Goal: Task Accomplishment & Management: Manage account settings

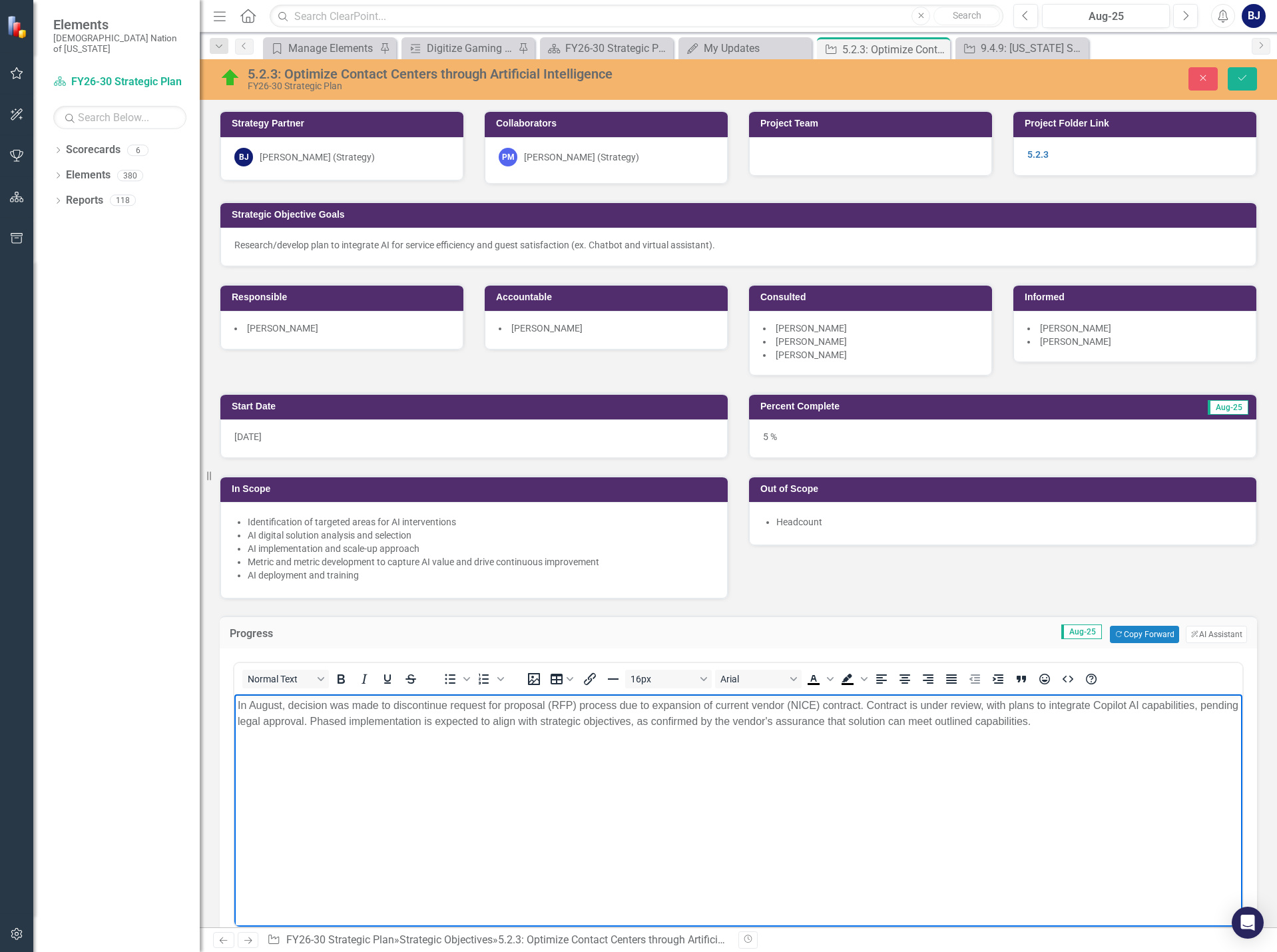
scroll to position [399, 0]
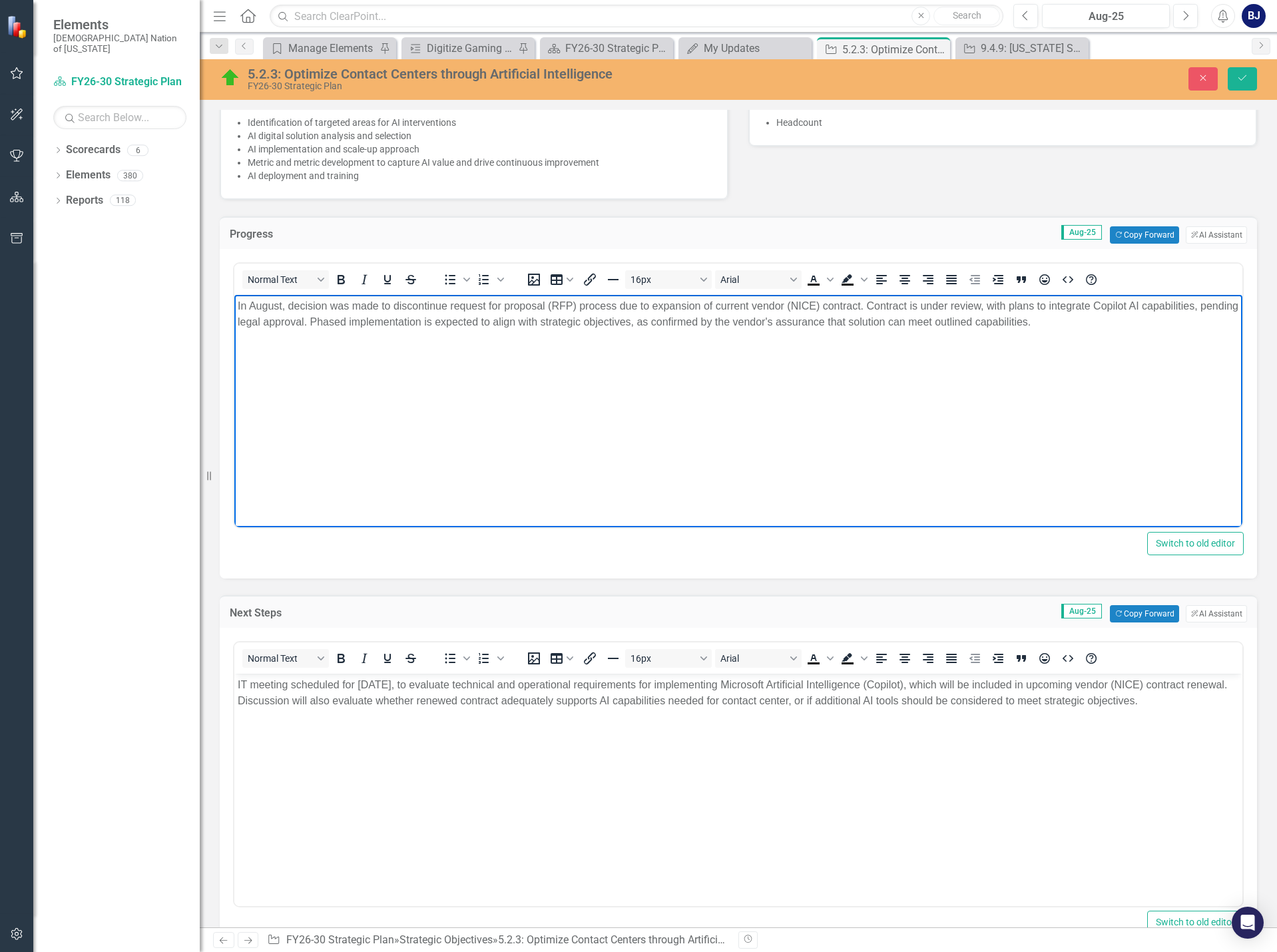
click at [1101, 325] on p "In August, decision was made to discontinue request for proposal (RFP) process …" at bounding box center [738, 313] width 1002 height 32
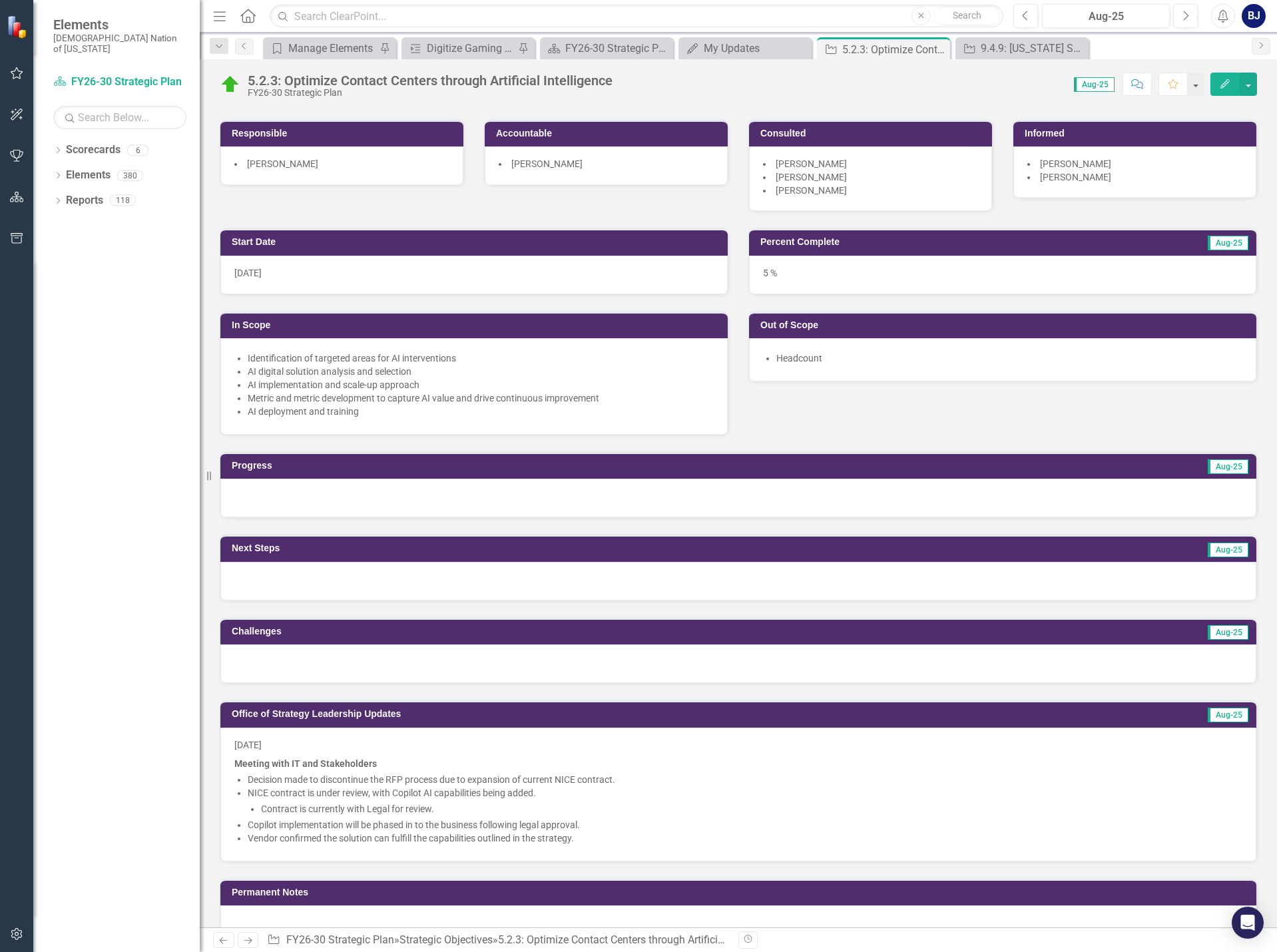
scroll to position [200, 0]
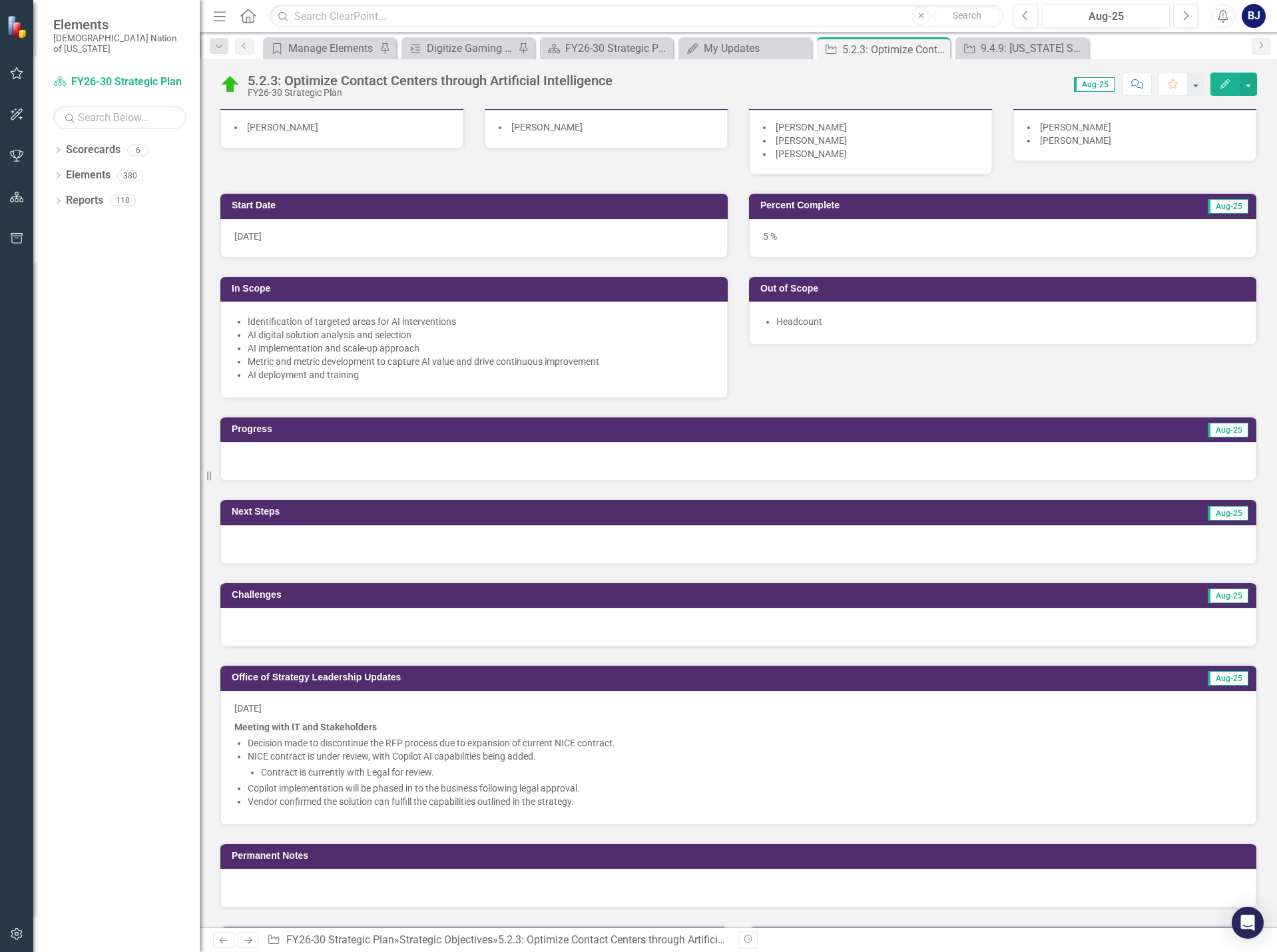
click at [361, 462] on div at bounding box center [738, 462] width 1036 height 39
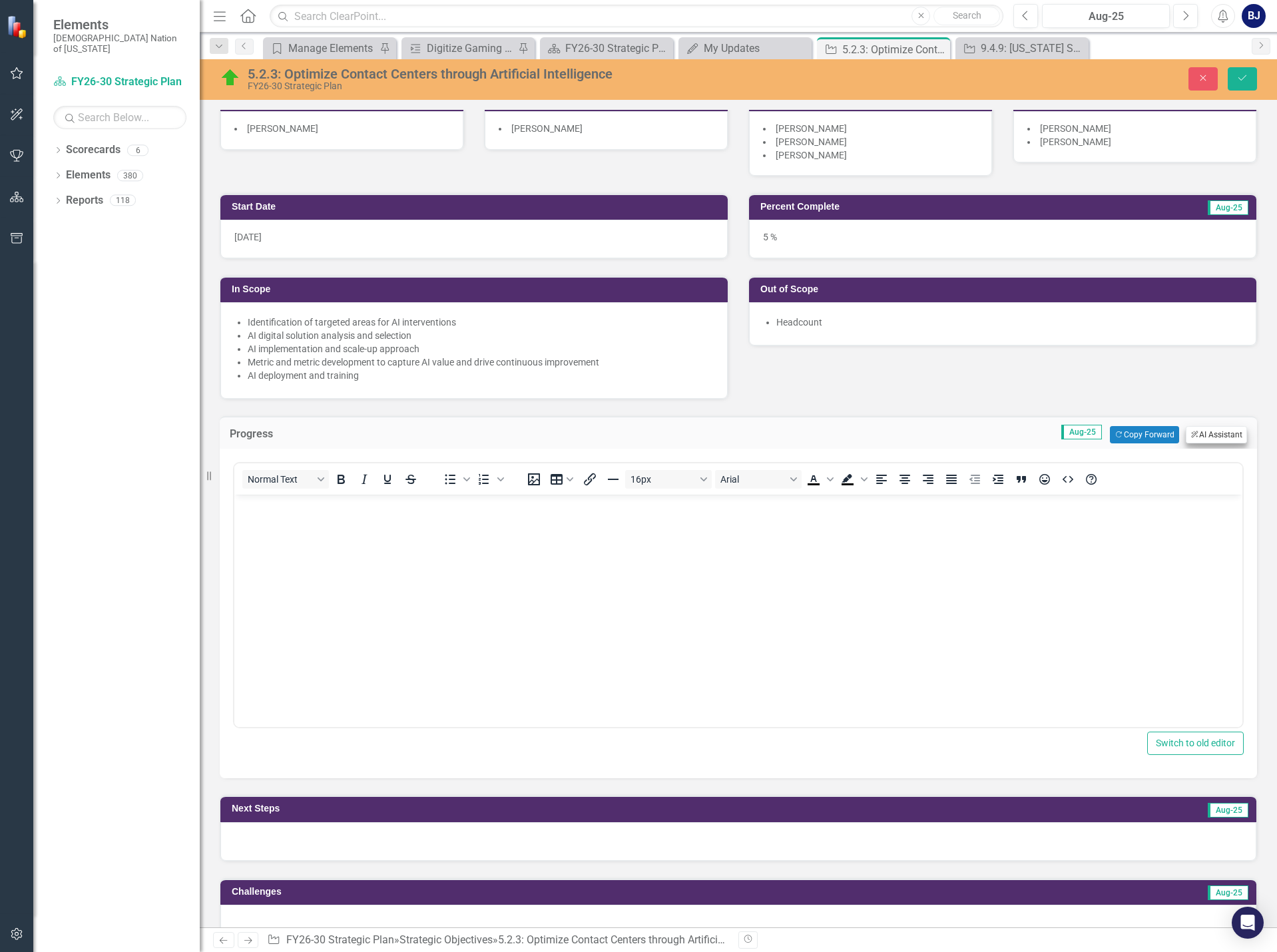
scroll to position [0, 0]
click at [1198, 433] on button "ClearPoint AI AI Assistant" at bounding box center [1216, 434] width 61 height 17
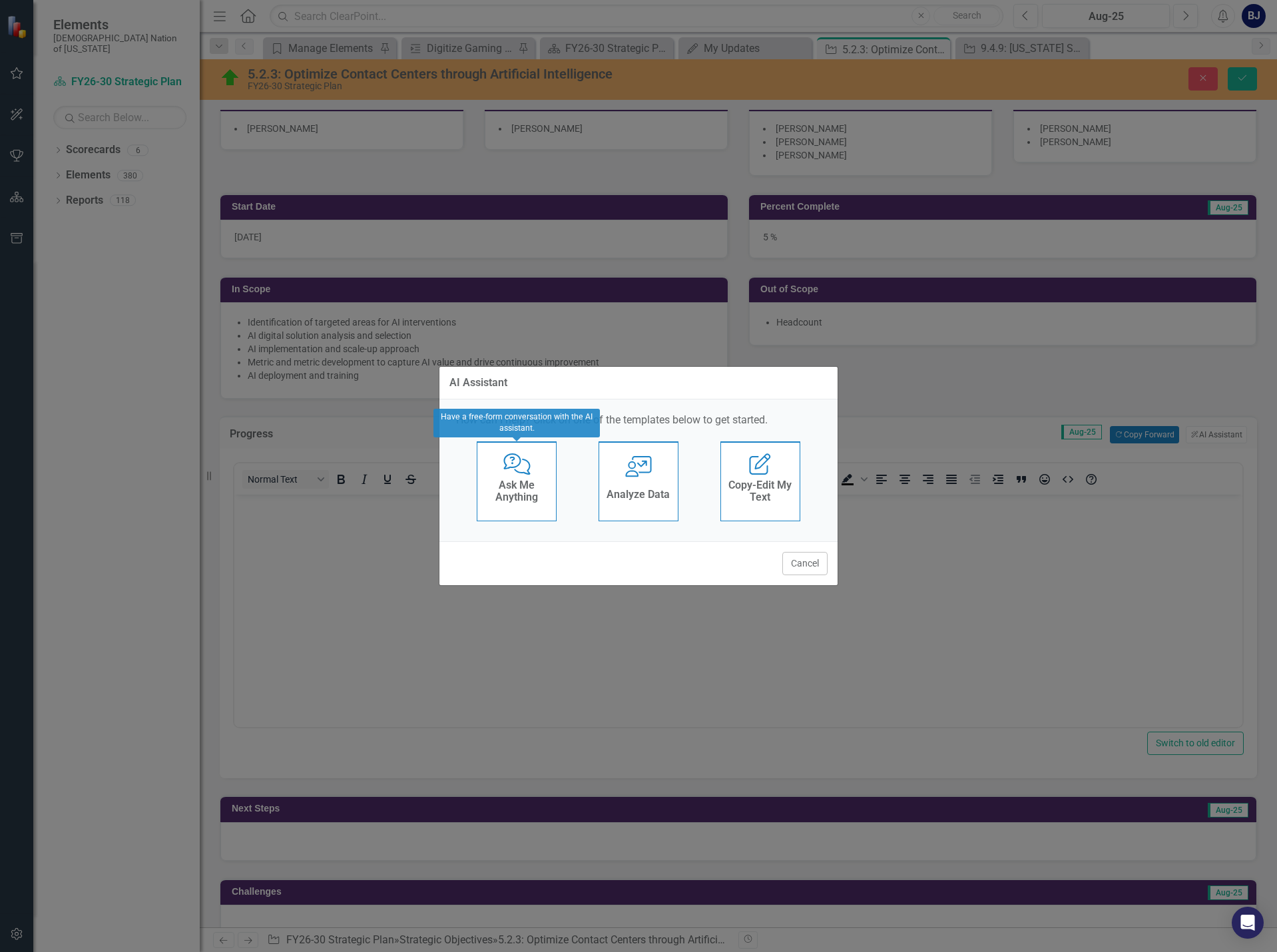
click at [517, 481] on h4 "Ask Me Anything" at bounding box center [517, 491] width 65 height 23
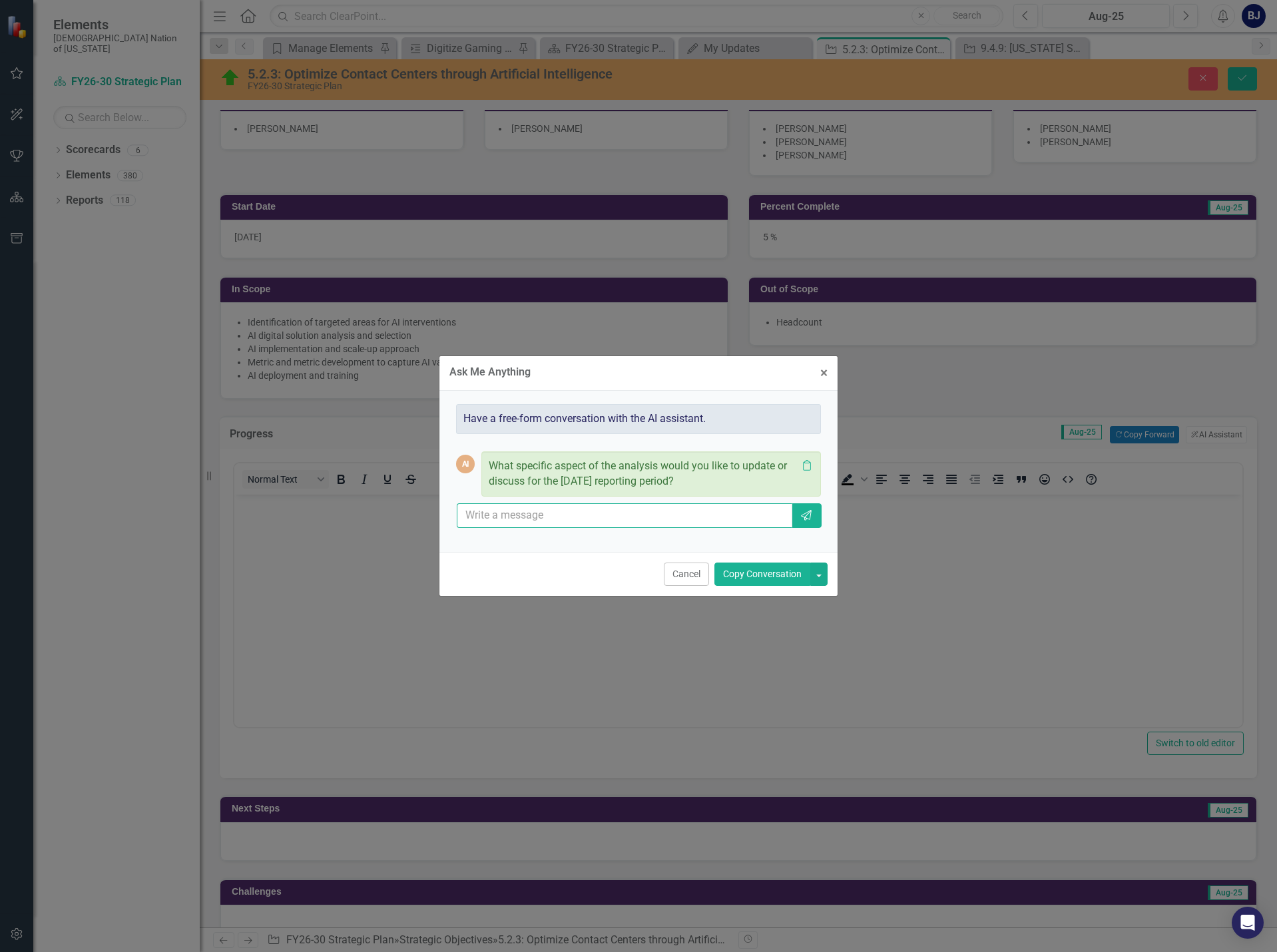
click at [546, 515] on input "text" at bounding box center [625, 515] width 336 height 24
type input "can you use leadership updates to give an update for august?"
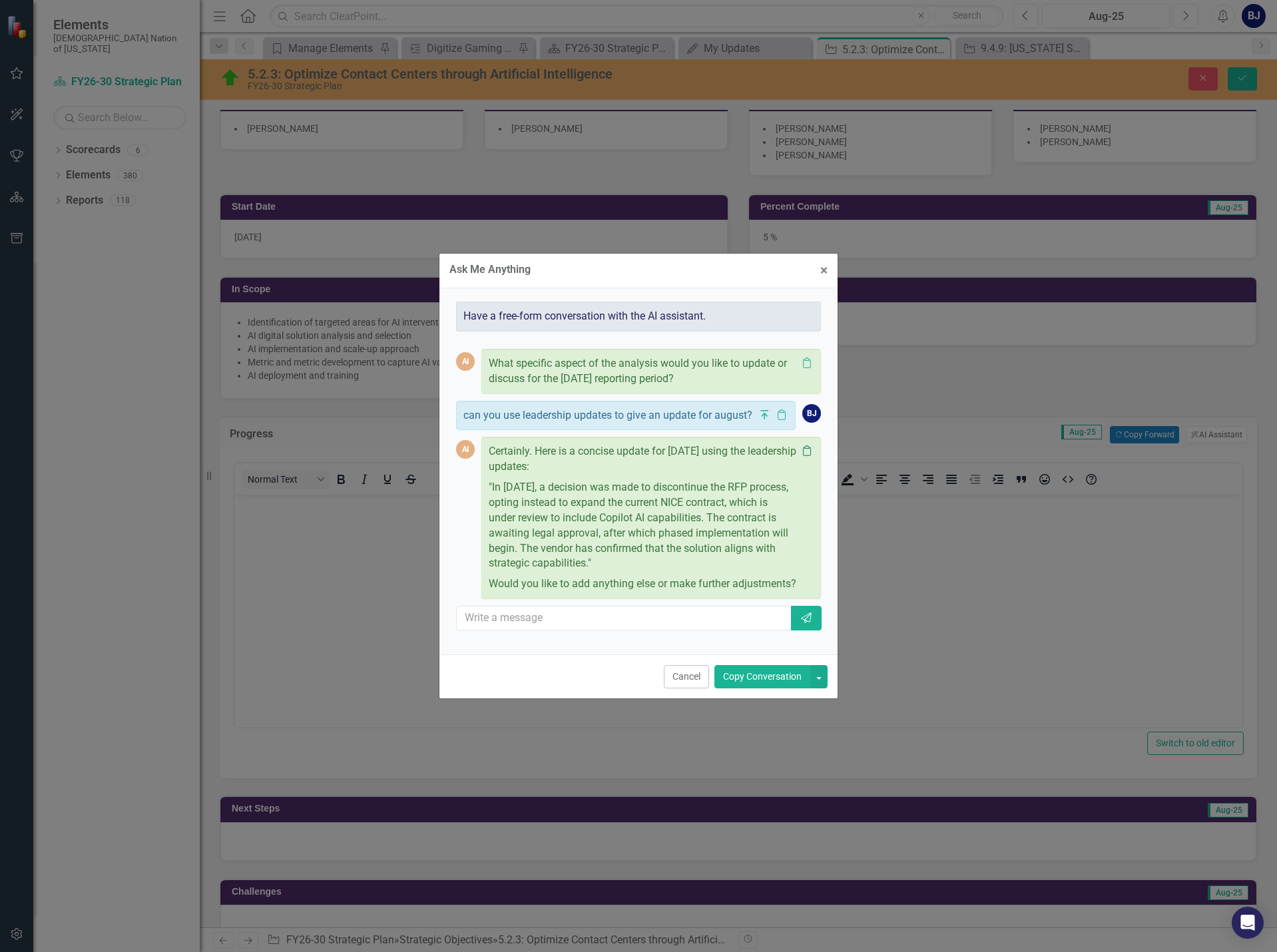
click at [811, 445] on icon "Clipboard" at bounding box center [806, 451] width 14 height 11
drag, startPoint x: 366, startPoint y: 534, endPoint x: 367, endPoint y: 527, distance: 7.1
click at [365, 533] on div "Ask Me Anything × Close Have a free-form conversation with the AI assistant. AI…" at bounding box center [638, 476] width 1277 height 952
click at [367, 527] on div "Ask Me Anything × Close Have a free-form conversation with the AI assistant. AI…" at bounding box center [638, 476] width 1277 height 952
drag, startPoint x: 673, startPoint y: 685, endPoint x: 9, endPoint y: 33, distance: 930.6
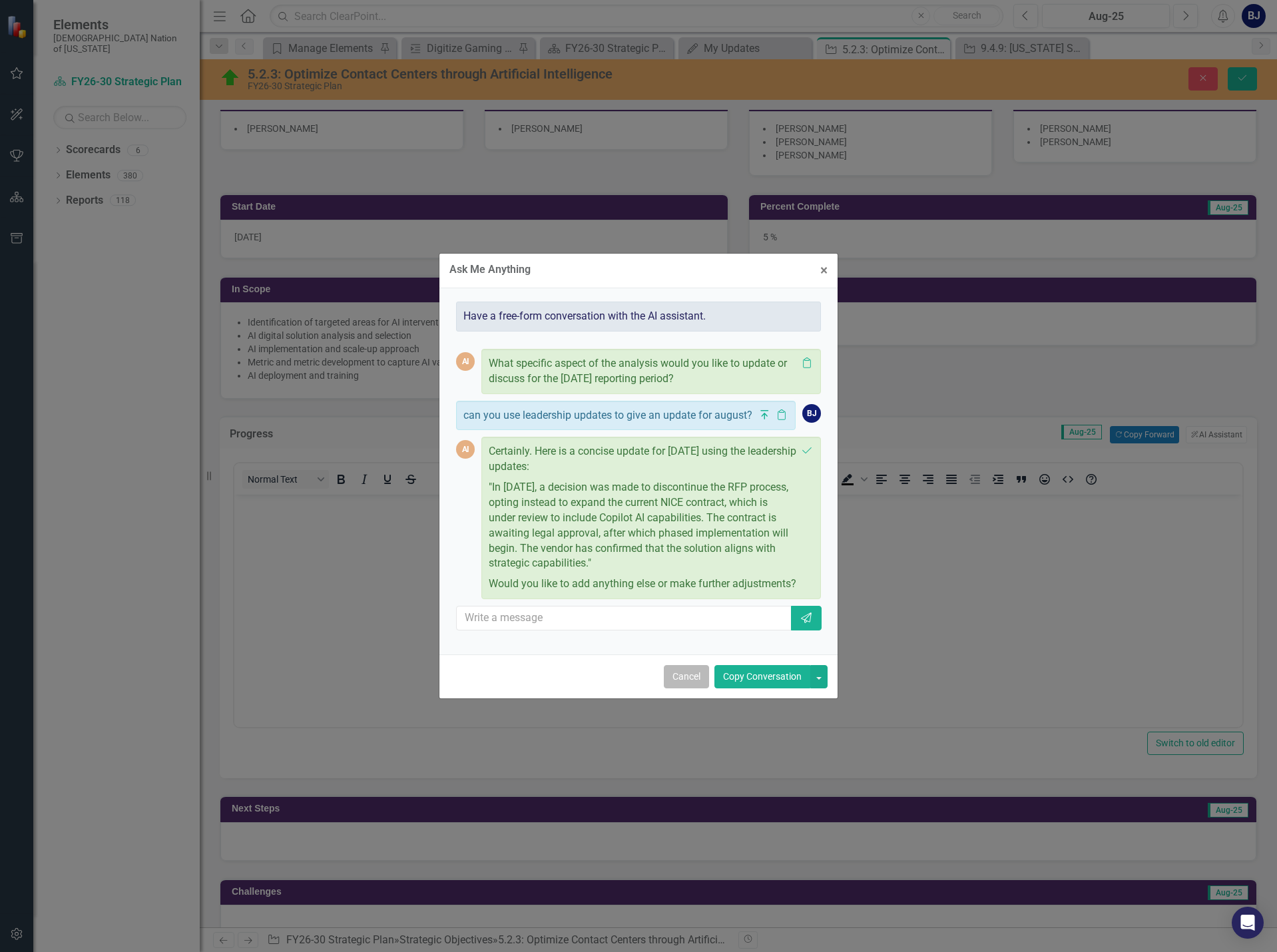
click at [673, 685] on button "Cancel" at bounding box center [686, 677] width 45 height 23
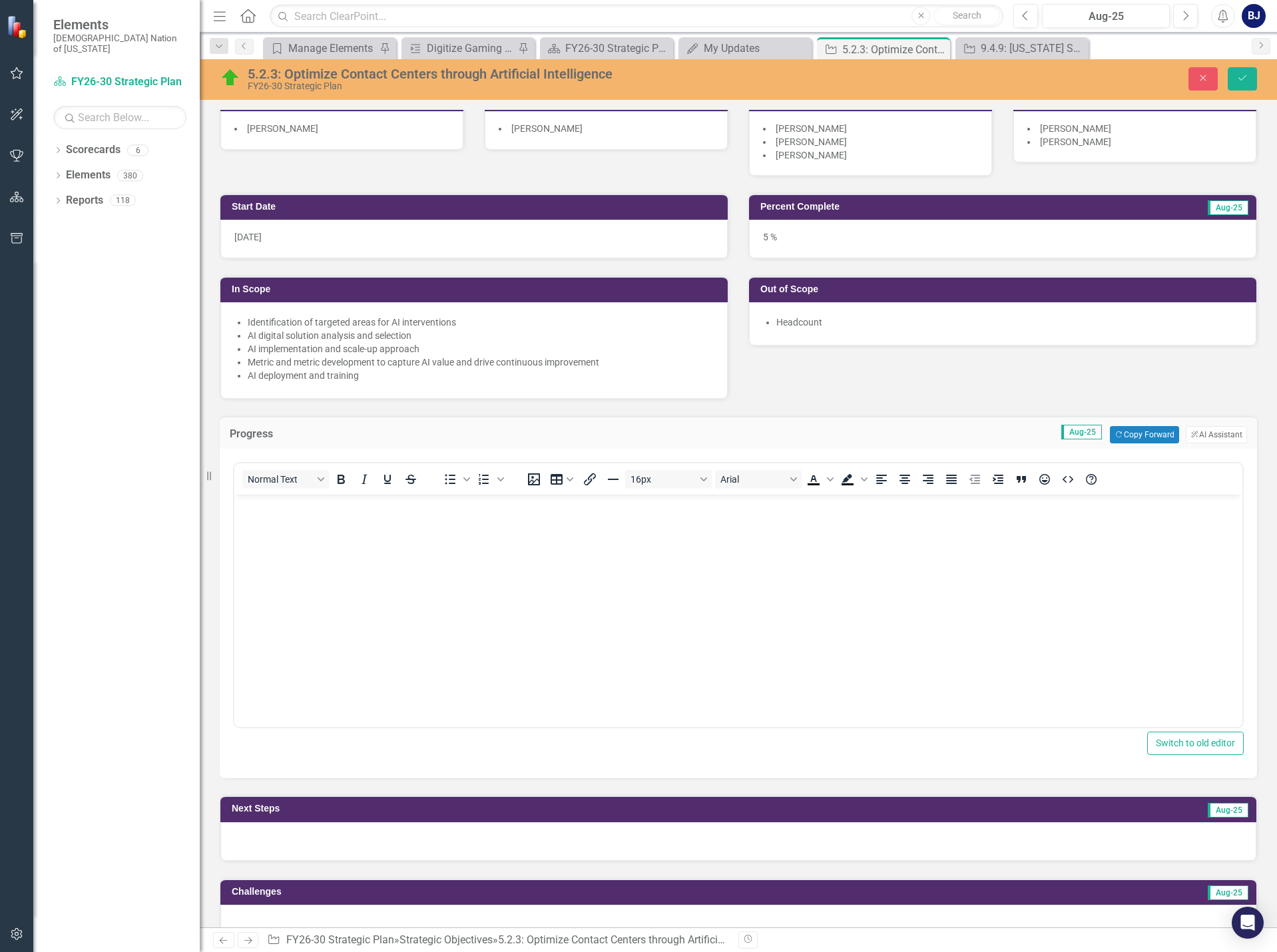
click at [270, 524] on body "Rich Text Area. Press ALT-0 for help." at bounding box center [739, 594] width 1008 height 200
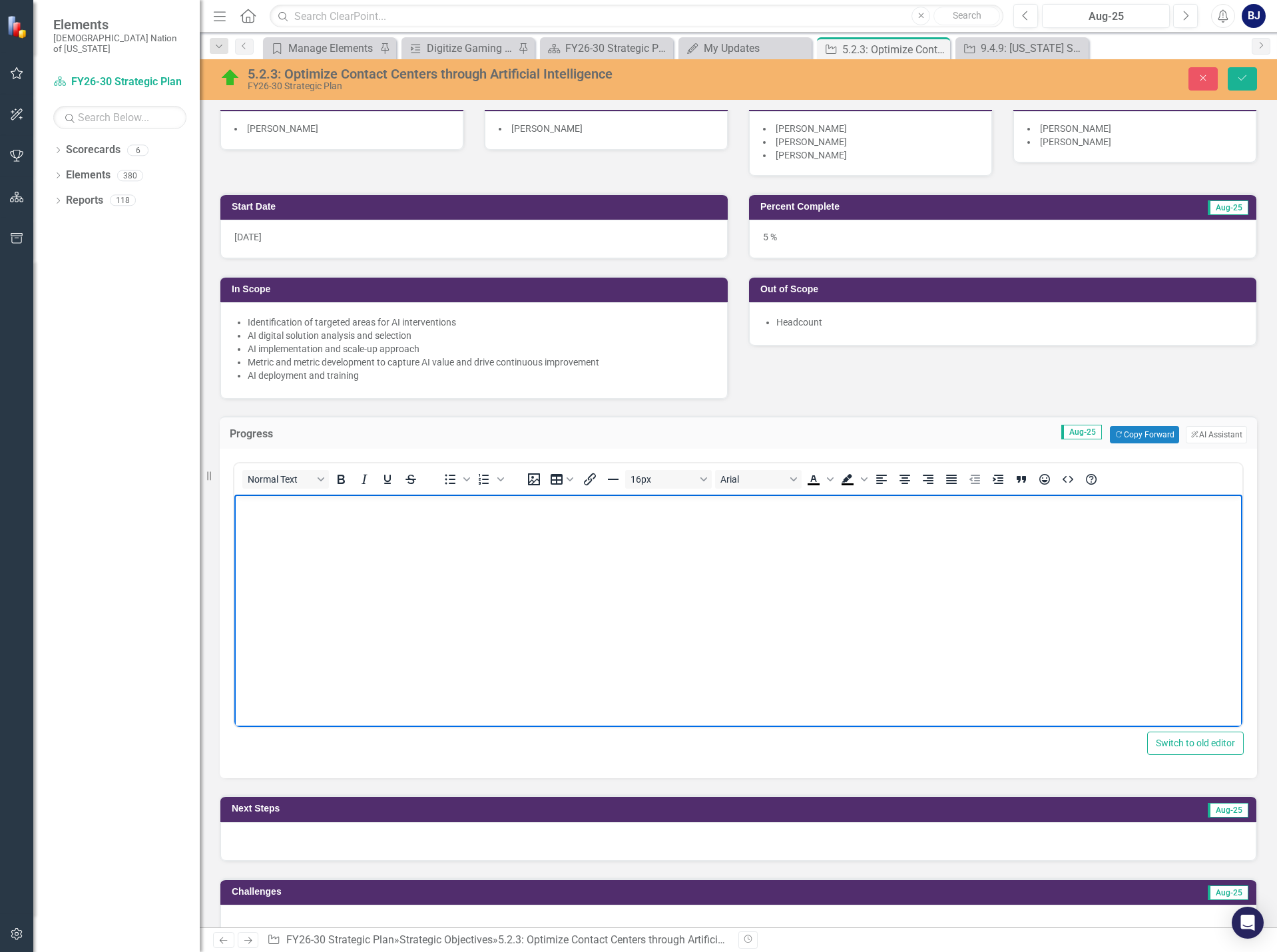
click at [270, 524] on body "Rich Text Area. Press ALT-0 for help." at bounding box center [739, 594] width 1008 height 200
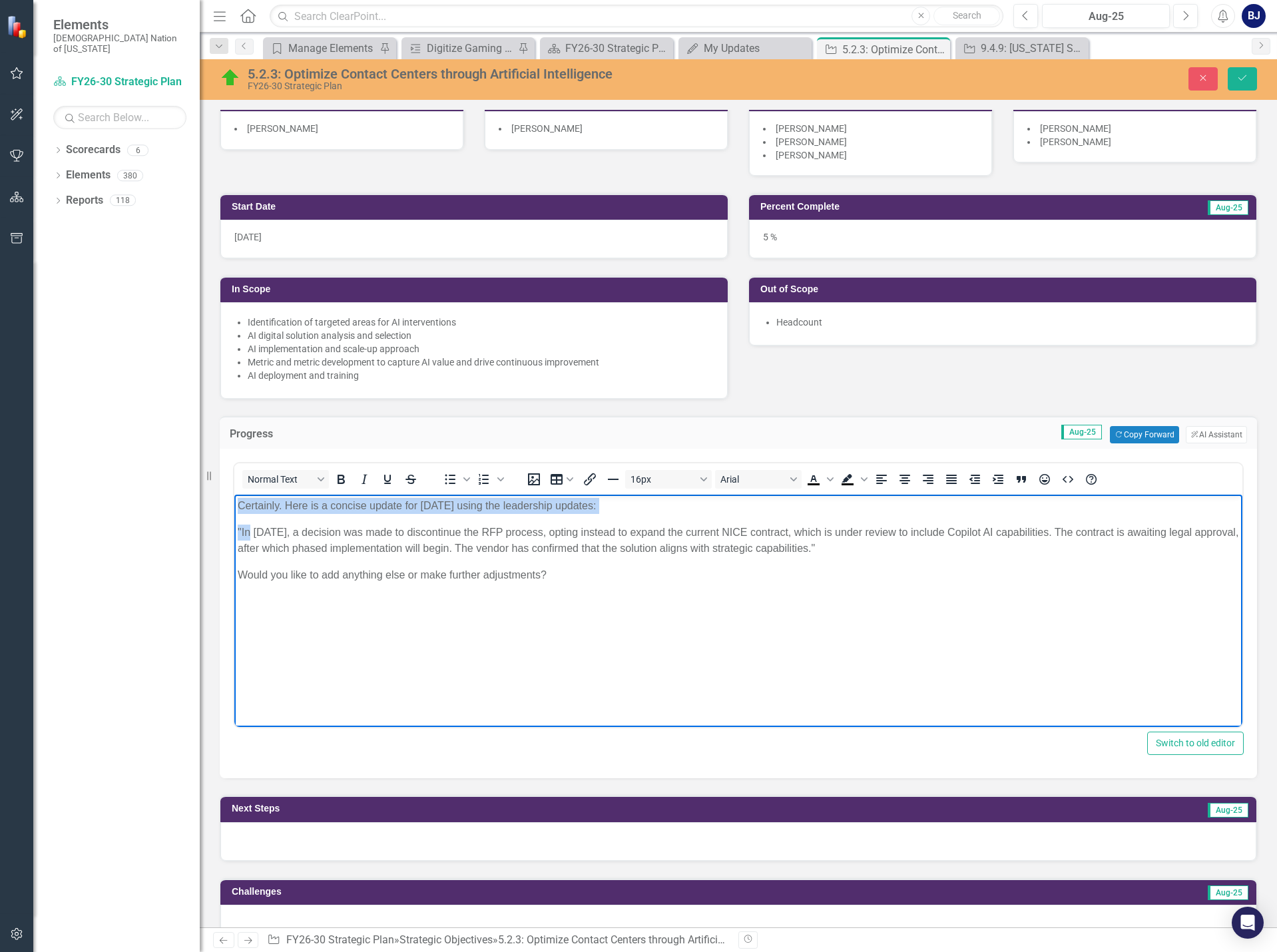
drag, startPoint x: 251, startPoint y: 531, endPoint x: 465, endPoint y: 989, distance: 505.5
click at [235, 495] on html "Certainly. Here is a concise update for [DATE] using the leadership updates: "I…" at bounding box center [739, 594] width 1008 height 200
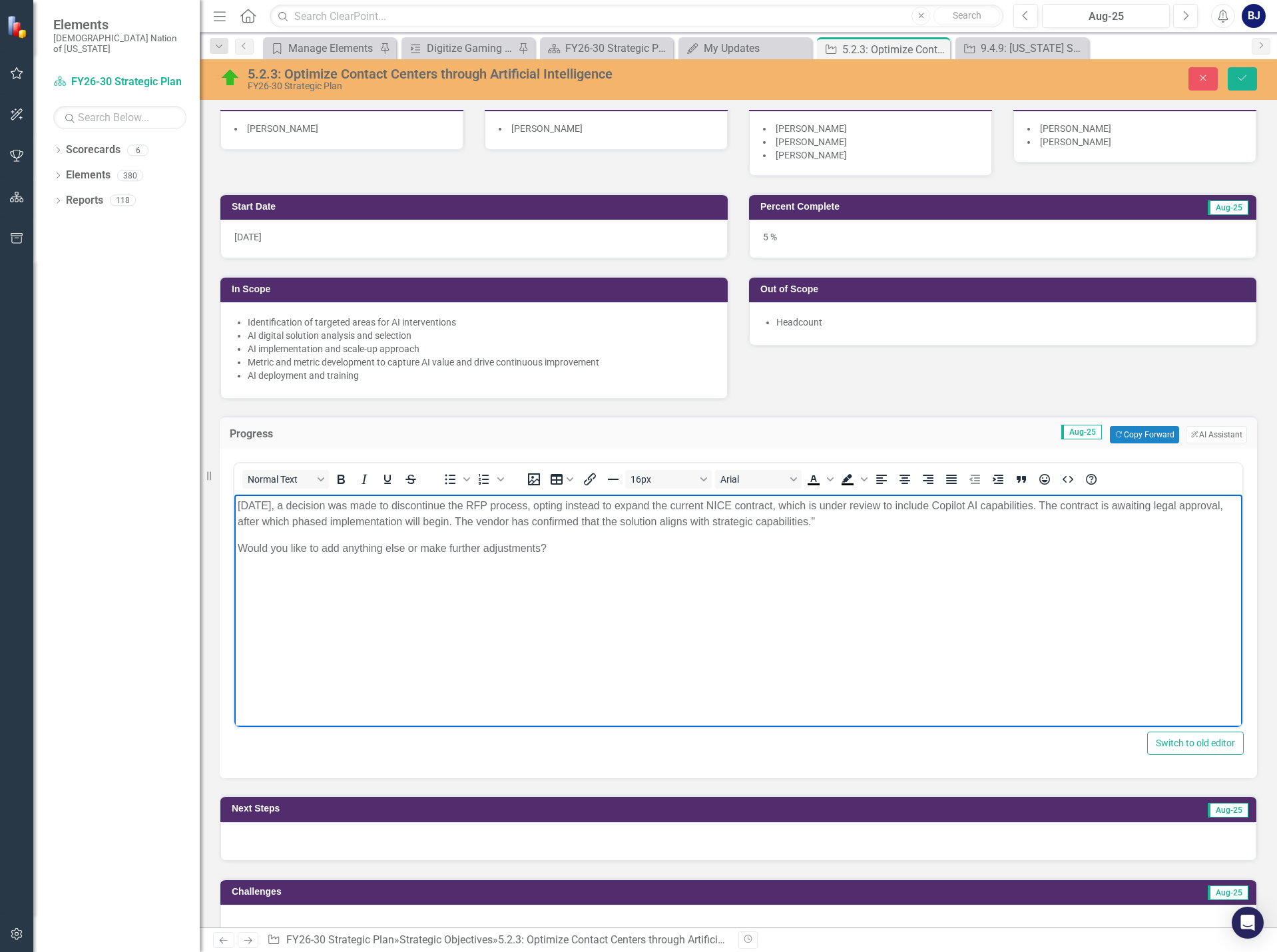
drag, startPoint x: 241, startPoint y: 506, endPoint x: 252, endPoint y: 506, distance: 11.0
click at [242, 506] on p "[DATE], a decision was made to discontinue the RFP process, opting instead to e…" at bounding box center [738, 514] width 1002 height 32
click at [493, 504] on p "[DATE], a decision was made to discontinue the RFP process, opting instead to e…" at bounding box center [738, 514] width 1002 height 32
click at [516, 506] on p "[DATE], a decision was made to discontinue the RFP process, opting instead to e…" at bounding box center [738, 514] width 1002 height 32
click at [500, 506] on p "[DATE], a decision was made to discontinue the RFP process, opting instead to e…" at bounding box center [738, 514] width 1002 height 32
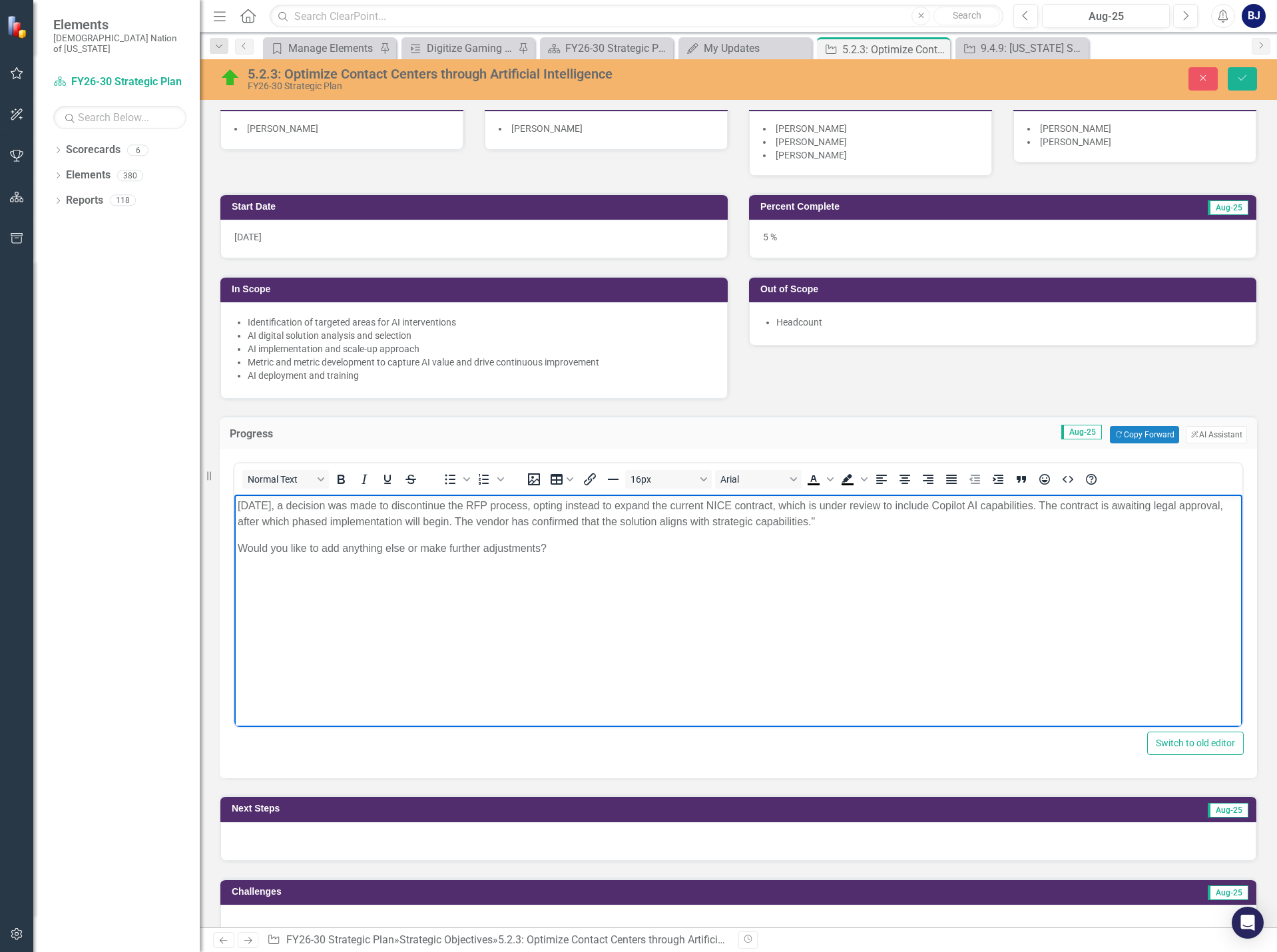
click at [493, 506] on p "[DATE], a decision was made to discontinue the RFP process, opting instead to e…" at bounding box center [738, 514] width 1002 height 32
click at [837, 506] on p "[DATE], a decision was made to discontinue the review for proposal (RFP) proces…" at bounding box center [738, 514] width 1002 height 32
drag, startPoint x: 236, startPoint y: 519, endPoint x: 467, endPoint y: 1015, distance: 547.2
click at [235, 519] on html "[DATE], a decision was made to discontinue the review for proposal (RFP) proces…" at bounding box center [739, 594] width 1008 height 200
drag, startPoint x: 650, startPoint y: 518, endPoint x: 623, endPoint y: 524, distance: 27.7
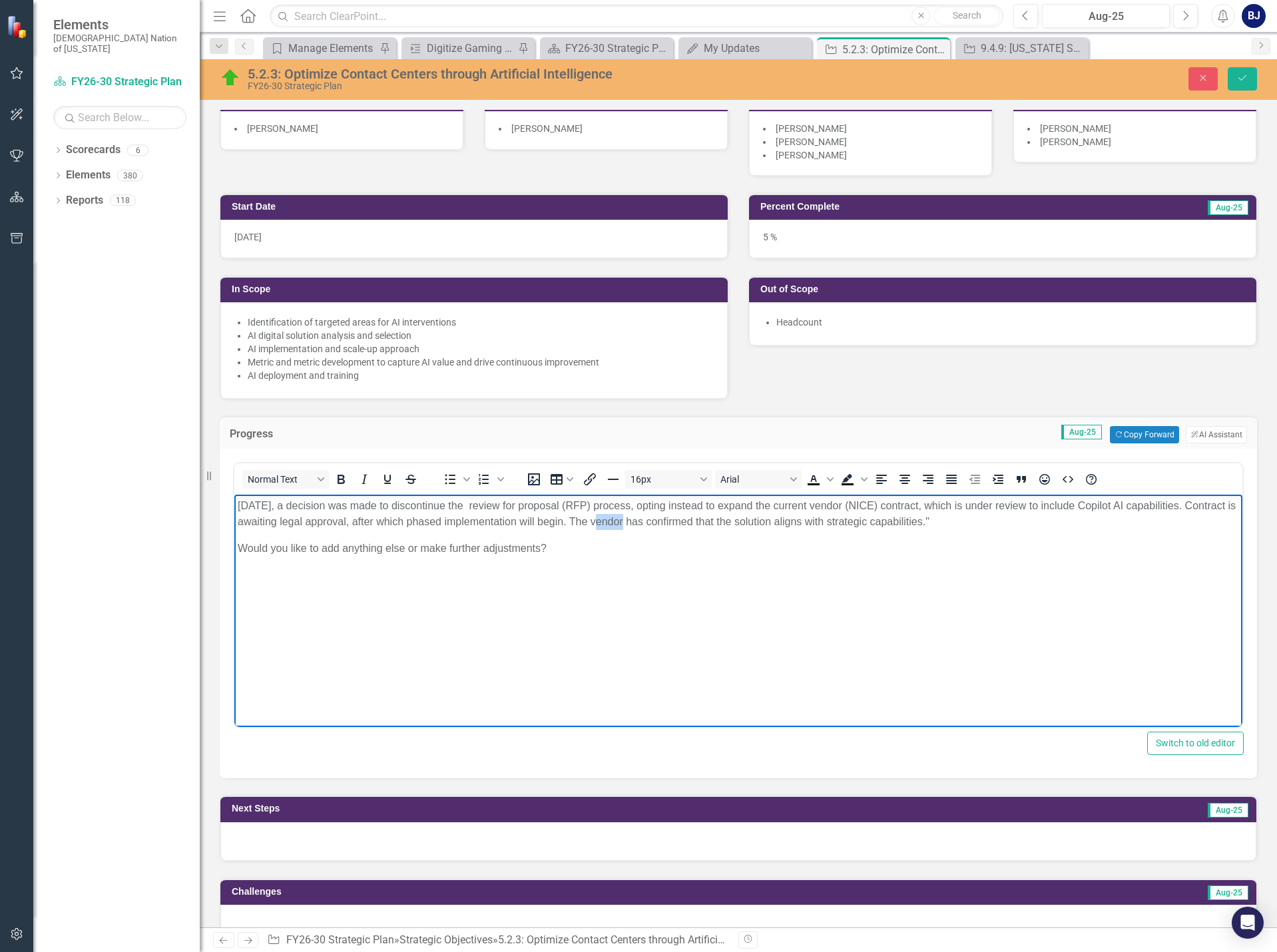
click at [623, 524] on p "[DATE], a decision was made to discontinue the review for proposal (RFP) proces…" at bounding box center [738, 514] width 1002 height 32
click at [638, 539] on body "[DATE], a decision was made to discontinue the review for proposal (RFP) proces…" at bounding box center [739, 594] width 1008 height 200
drag, startPoint x: 751, startPoint y: 521, endPoint x: 765, endPoint y: 521, distance: 14.0
click at [765, 521] on p "[DATE], a decision was made to discontinue the review for proposal (RFP) proces…" at bounding box center [738, 514] width 1002 height 32
click at [970, 519] on p "[DATE], a decision was made to discontinue the review for proposal (RFP) proces…" at bounding box center [738, 514] width 1002 height 32
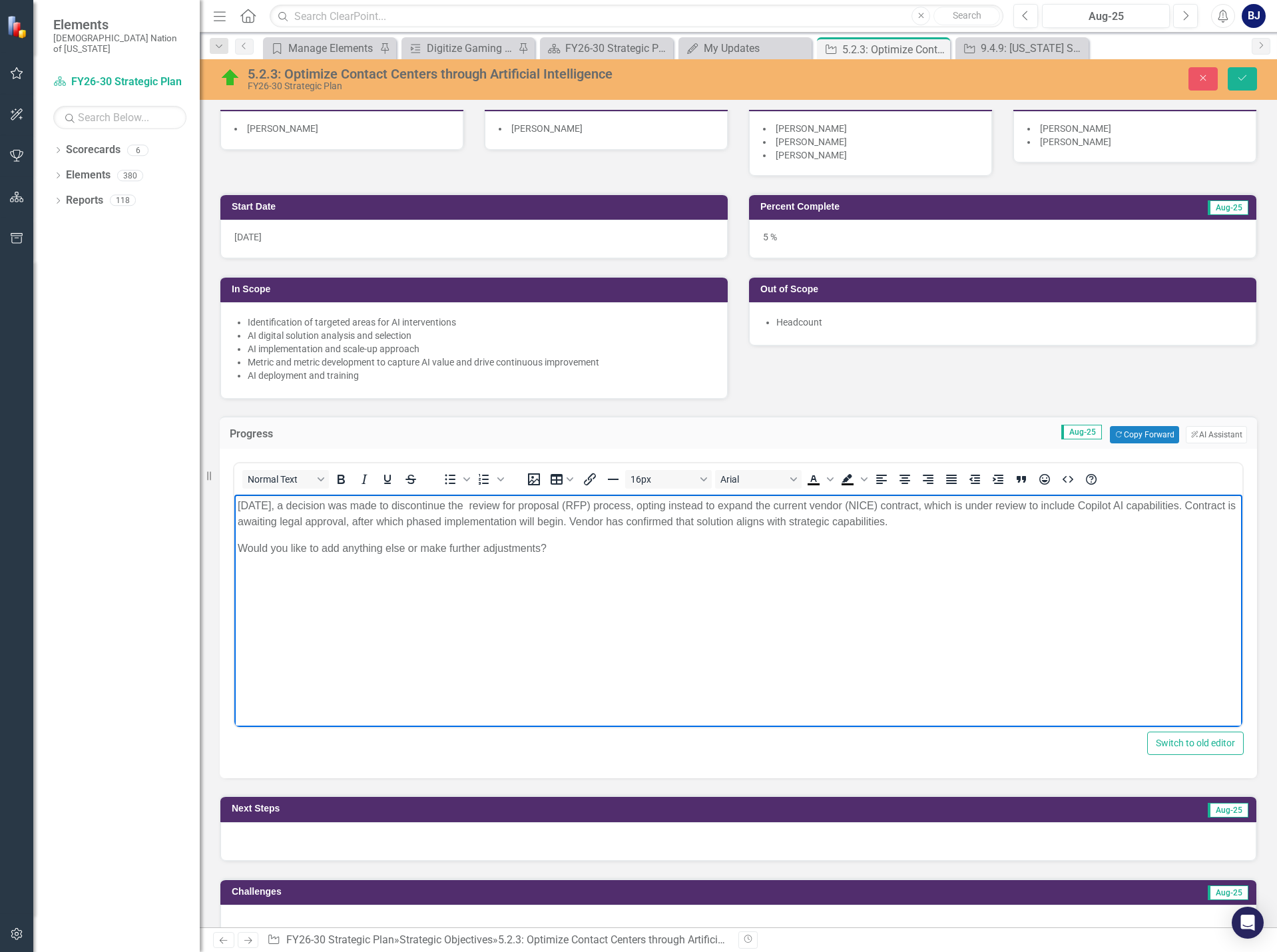
drag, startPoint x: 696, startPoint y: 538, endPoint x: 951, endPoint y: 522, distance: 255.5
click at [950, 521] on body "[DATE], a decision was made to discontinue the review for proposal (RFP) proces…" at bounding box center [739, 594] width 1008 height 200
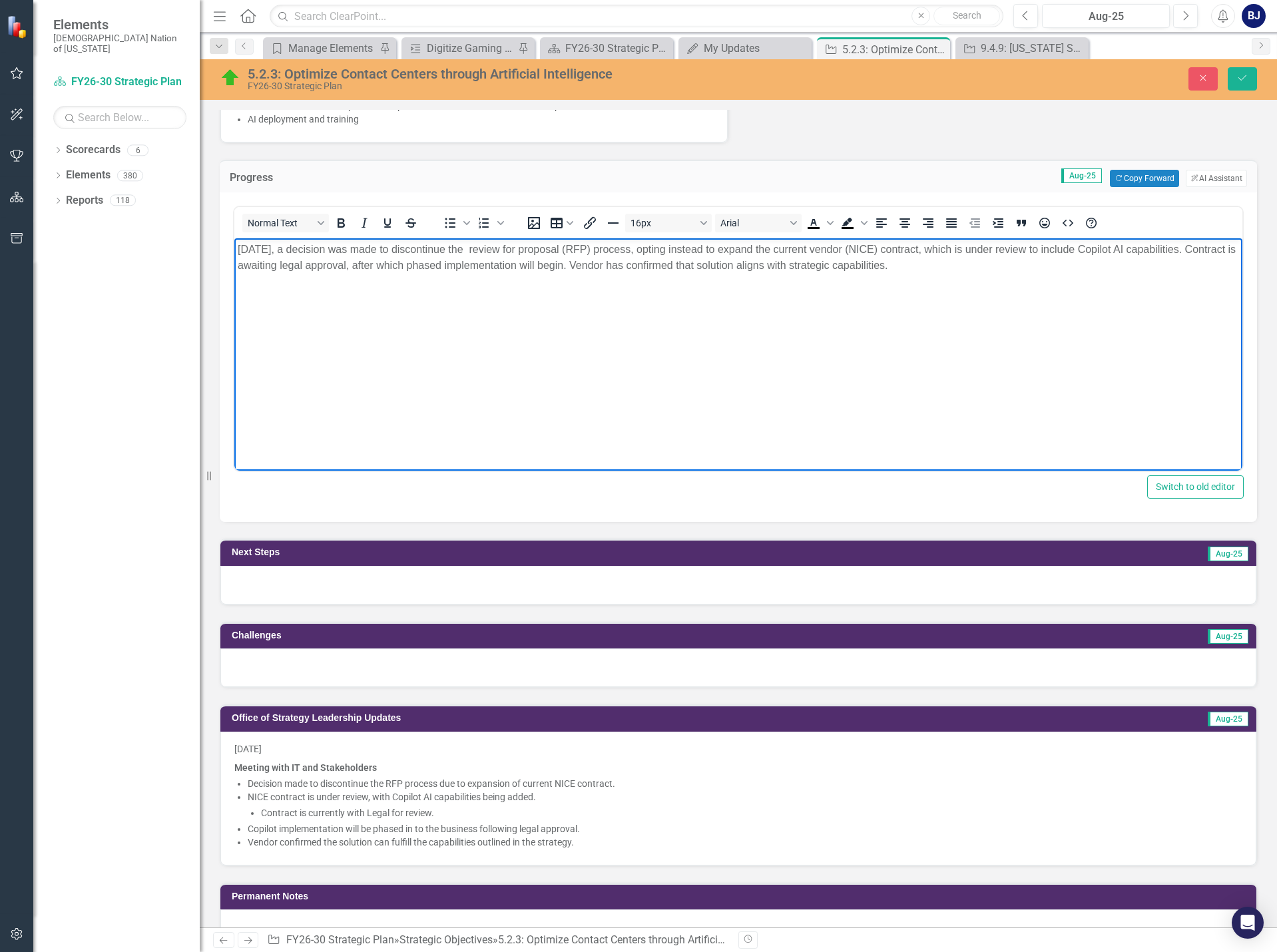
scroll to position [466, 0]
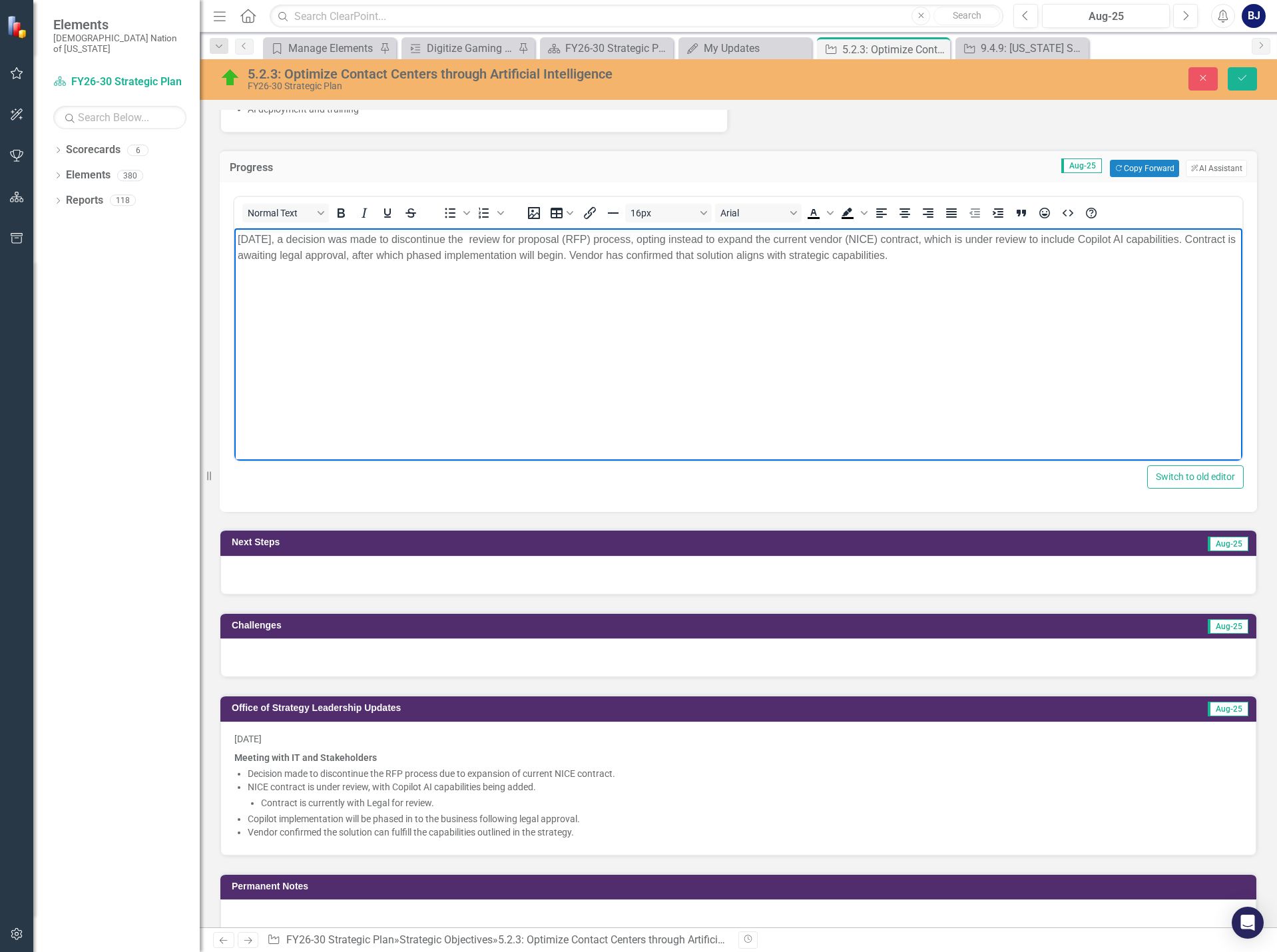
click at [841, 570] on div at bounding box center [738, 575] width 1036 height 39
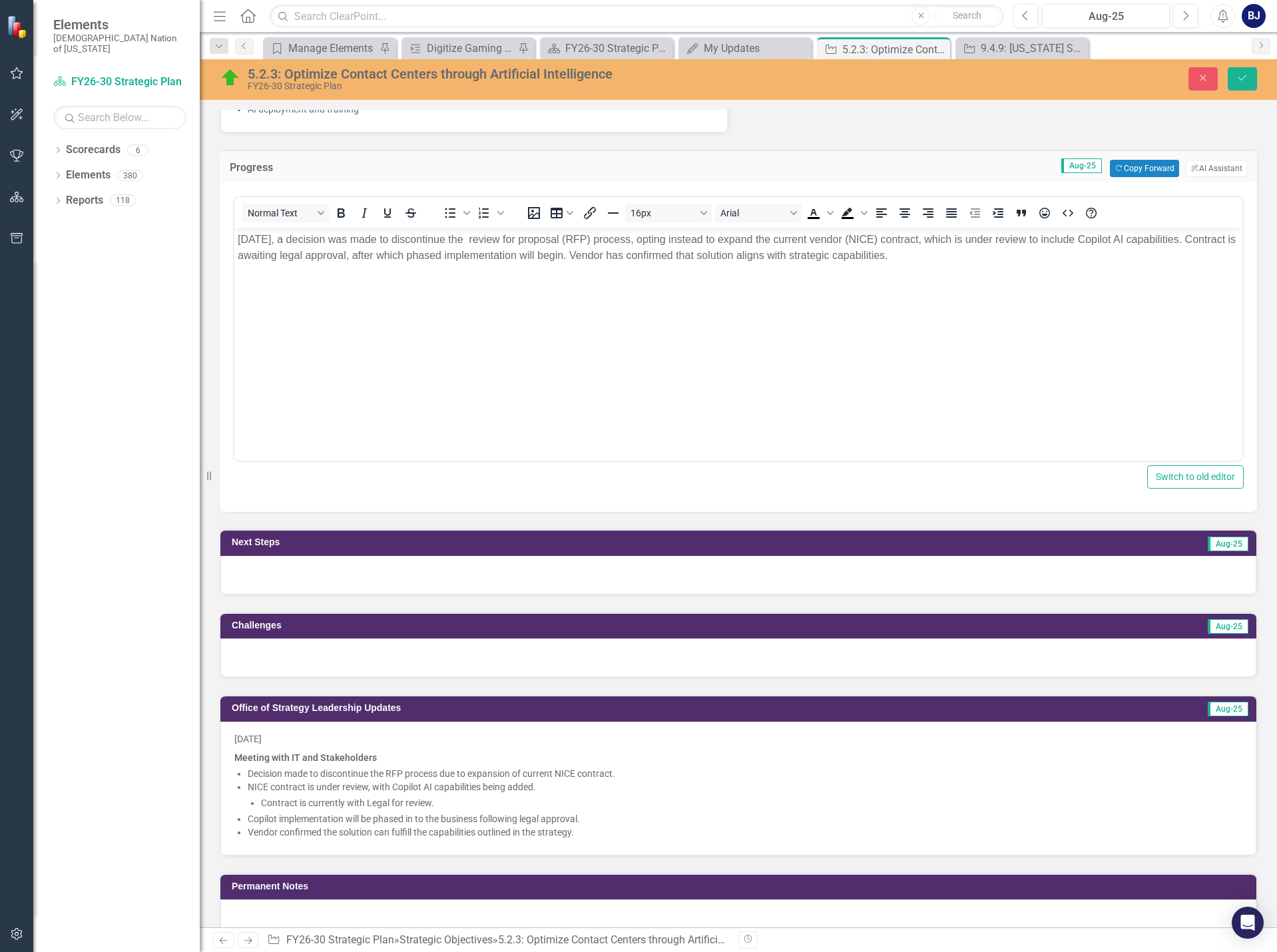
click at [841, 570] on div at bounding box center [738, 575] width 1036 height 39
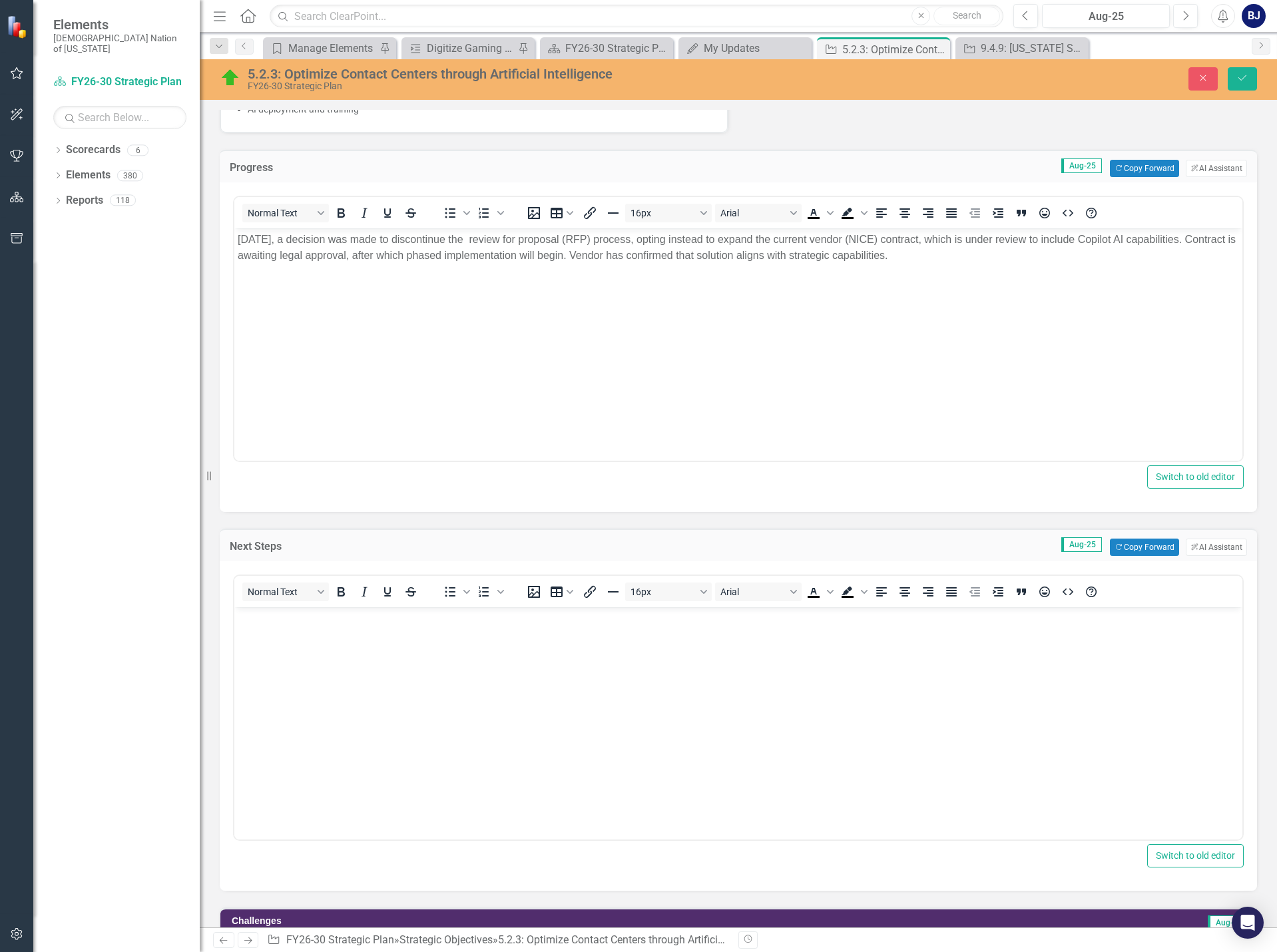
scroll to position [0, 0]
click at [1155, 543] on button "Copy Forward Copy Forward" at bounding box center [1144, 547] width 69 height 17
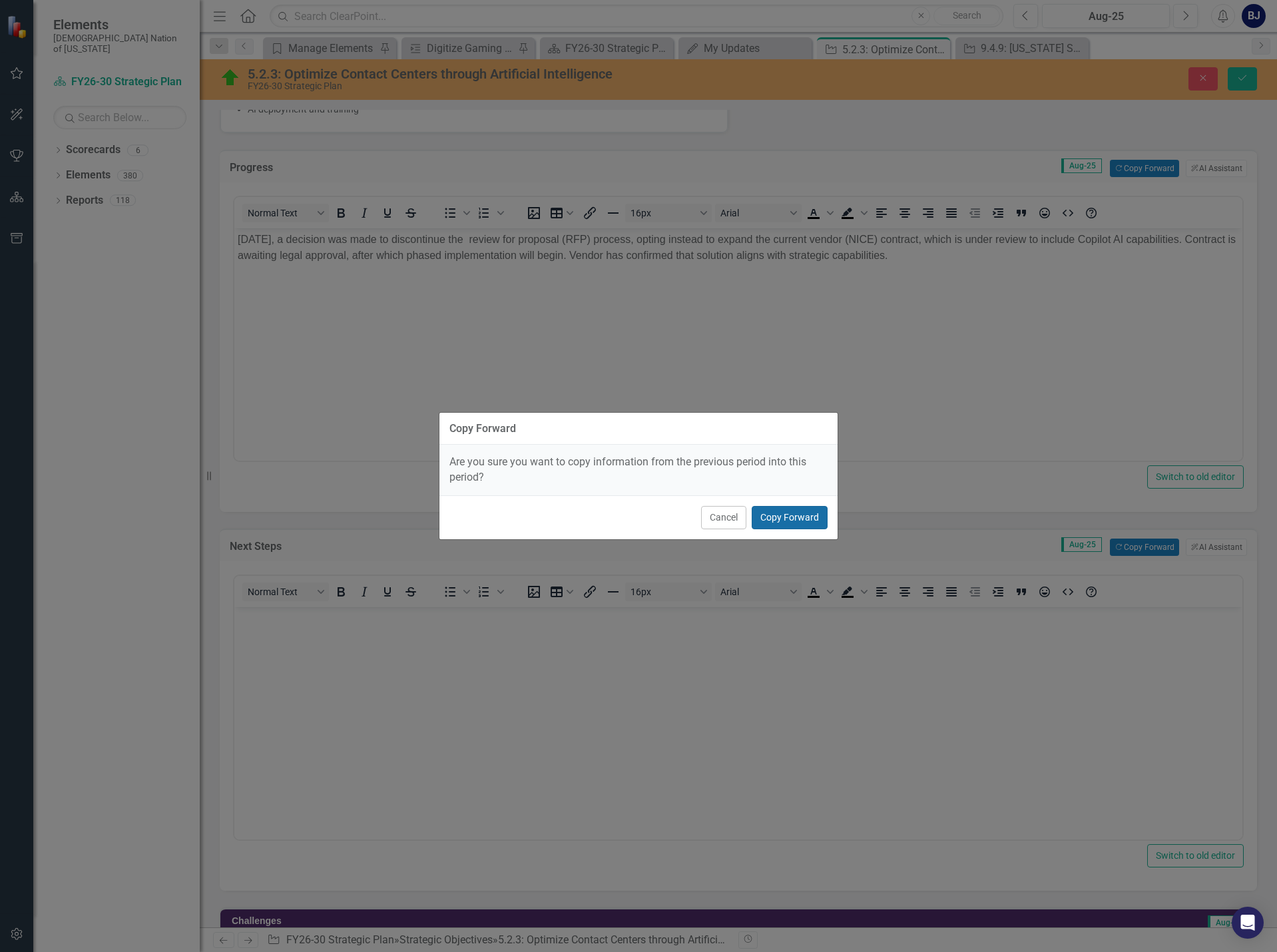
click at [779, 523] on button "Copy Forward" at bounding box center [789, 518] width 76 height 23
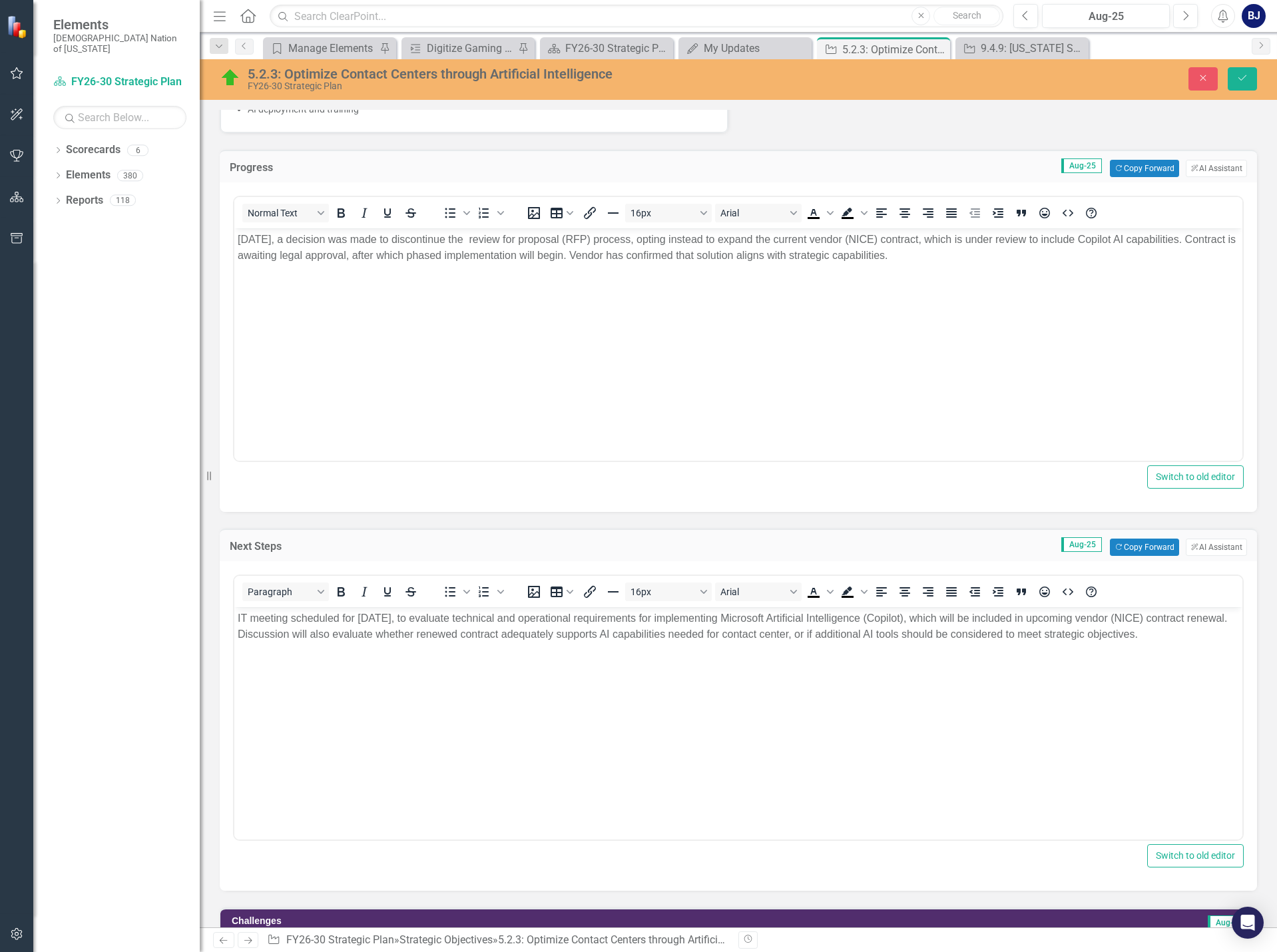
click at [577, 694] on body "IT meeting scheduled for [DATE], to evaluate technical and operational requirem…" at bounding box center [739, 706] width 1008 height 200
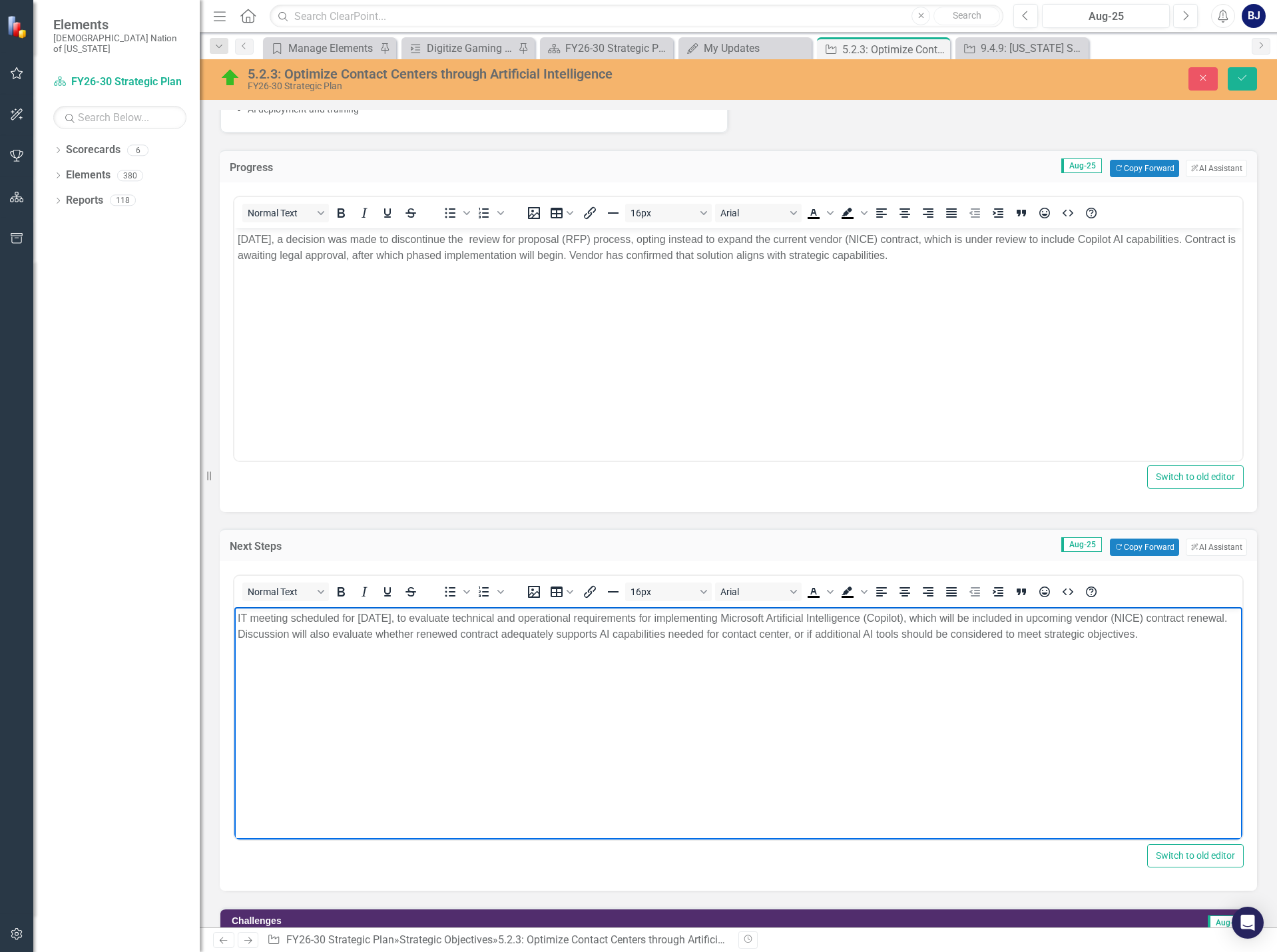
click at [499, 237] on p "[DATE], a decision was made to discontinue the review for proposal (RFP) proces…" at bounding box center [738, 247] width 1002 height 32
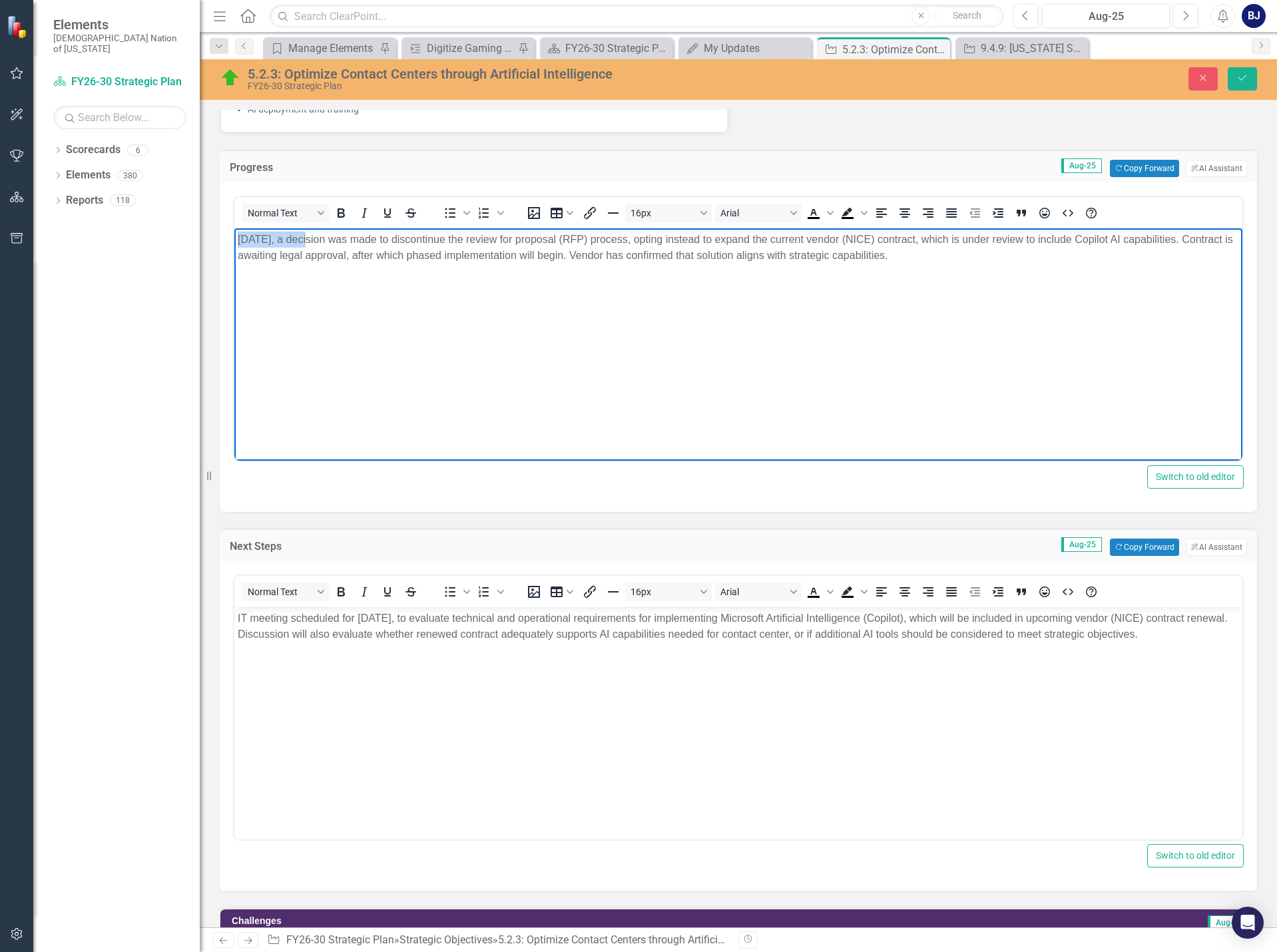
drag, startPoint x: 310, startPoint y: 239, endPoint x: 466, endPoint y: 462, distance: 272.1
click at [235, 233] on html "[DATE], a decision was made to discontinue the review for proposal (RFP) proces…" at bounding box center [739, 328] width 1008 height 200
click at [653, 260] on p "Following the meeting held on [DATE], decision was made to discontinue the revi…" at bounding box center [738, 247] width 1002 height 32
drag, startPoint x: 381, startPoint y: 257, endPoint x: 760, endPoint y: 267, distance: 379.1
click at [760, 267] on body "Following the meeting held on [DATE], decision was made to discontinue the revi…" at bounding box center [739, 328] width 1008 height 200
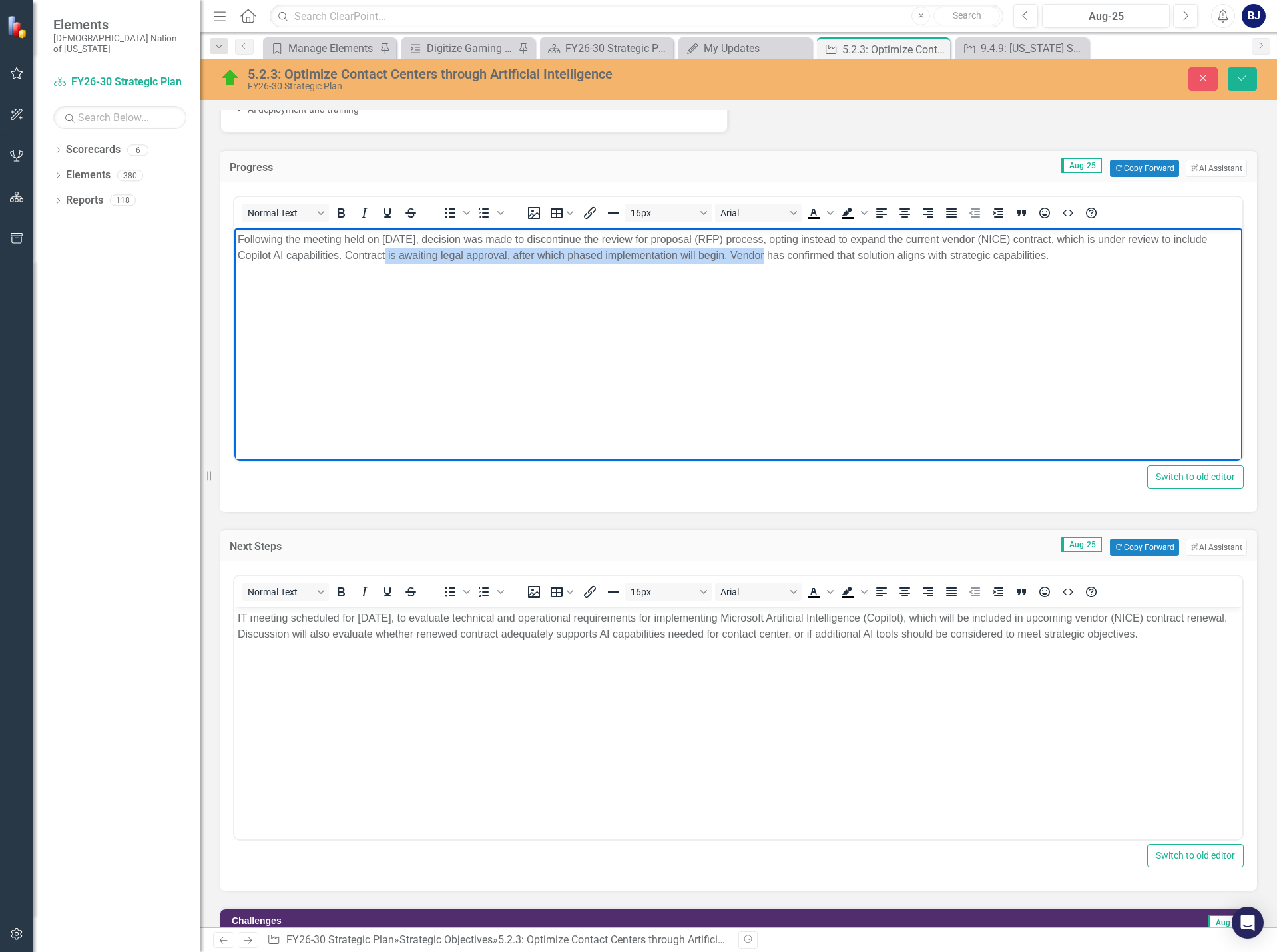
copy p "Contract is awaiting legal approval, after which phased implementation will beg…"
click at [764, 255] on p "Following the meeting held on [DATE], decision was made to discontinue the revi…" at bounding box center [738, 247] width 1002 height 32
drag, startPoint x: 764, startPoint y: 255, endPoint x: 545, endPoint y: 260, distance: 219.1
click at [545, 260] on p "Following the meeting held on [DATE], decision was made to discontinue the revi…" at bounding box center [738, 247] width 1002 height 32
click at [871, 255] on p "Following the meeting held on [DATE], decision was made to discontinue the revi…" at bounding box center [738, 247] width 1002 height 32
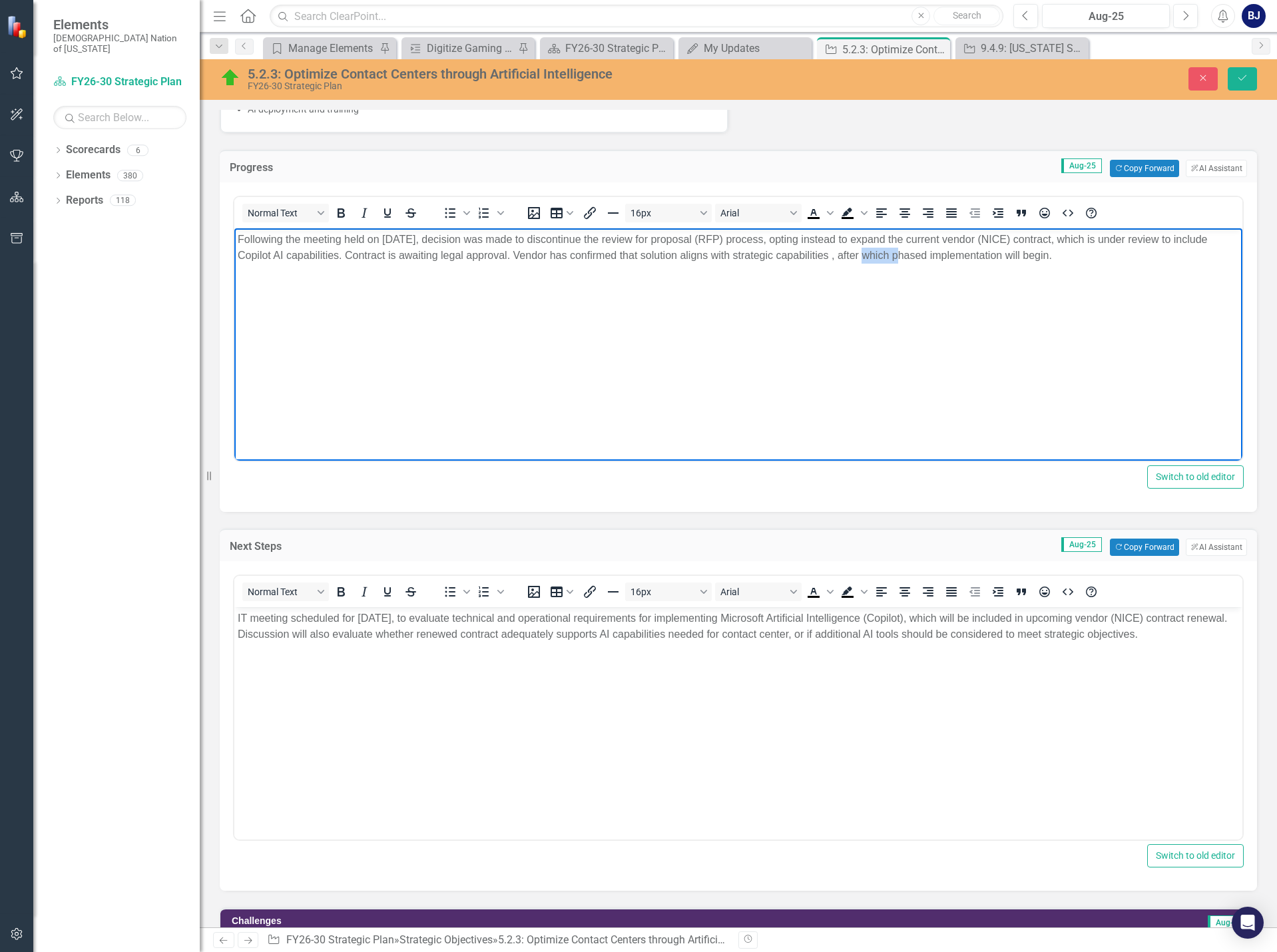
drag, startPoint x: 896, startPoint y: 253, endPoint x: 868, endPoint y: 254, distance: 28.0
click at [868, 254] on p "Following the meeting held on [DATE], decision was made to discontinue the revi…" at bounding box center [738, 247] width 1002 height 32
click at [895, 253] on p "Following the meeting held on [DATE], decision was made to discontinue the revi…" at bounding box center [738, 247] width 1002 height 32
drag, startPoint x: 1102, startPoint y: 252, endPoint x: 1152, endPoint y: 251, distance: 50.0
click at [1152, 251] on p "Following the meeting held on [DATE], decision was made to discontinue the revi…" at bounding box center [738, 247] width 1002 height 32
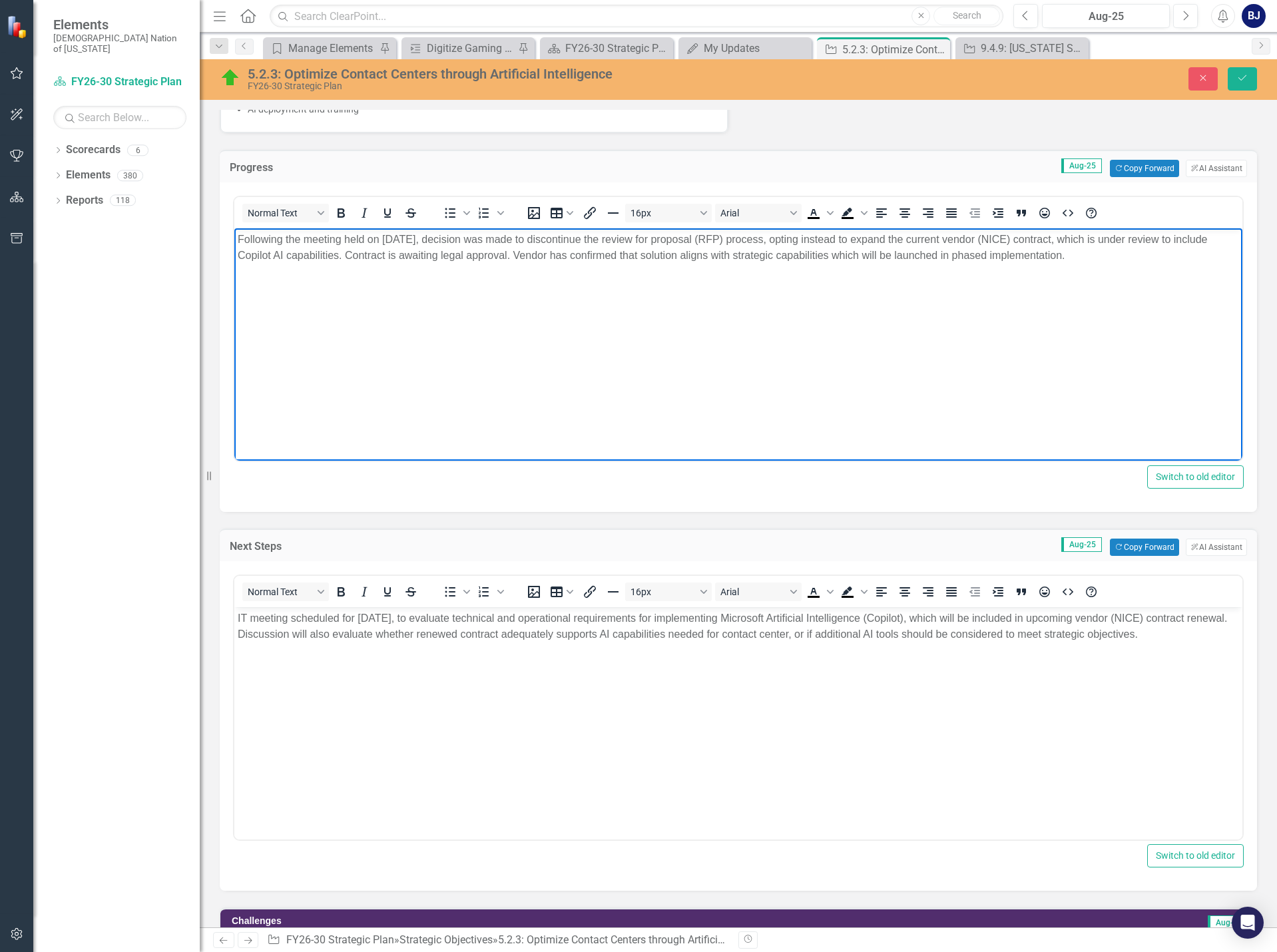
drag, startPoint x: 549, startPoint y: 254, endPoint x: 1114, endPoint y: 277, distance: 565.5
click at [1114, 277] on body "Following the meeting held on [DATE], decision was made to discontinue the revi…" at bounding box center [739, 328] width 1008 height 200
copy p "Vendor has confirmed that solution aligns with strategic capabilities which wil…"
click at [779, 295] on body "Following the meeting held on [DATE], decision was made to discontinue the revi…" at bounding box center [739, 328] width 1008 height 200
drag, startPoint x: 657, startPoint y: 257, endPoint x: 676, endPoint y: 257, distance: 19.0
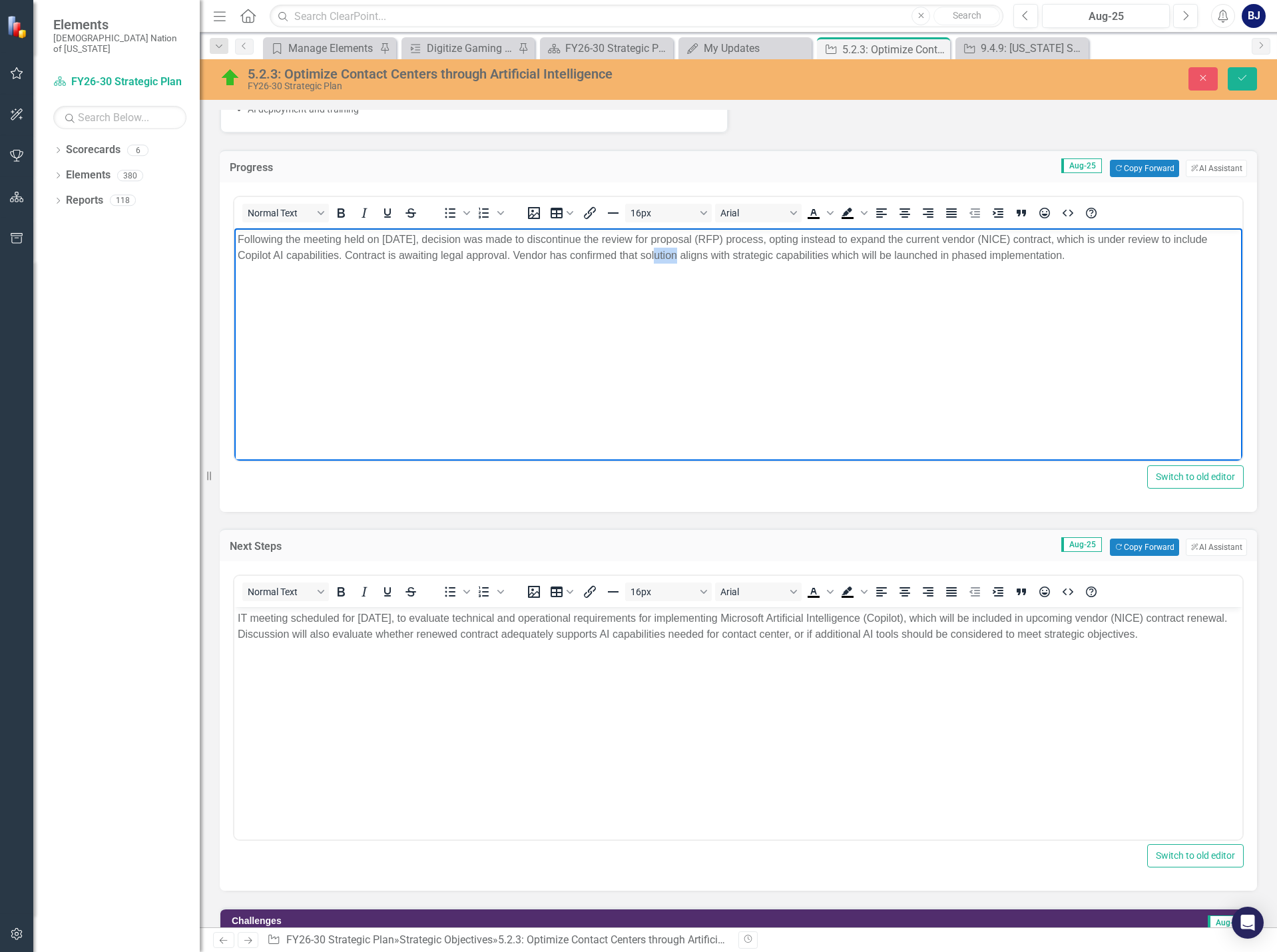
click at [676, 257] on p "Following the meeting held on [DATE], decision was made to discontinue the revi…" at bounding box center [738, 247] width 1002 height 32
click at [806, 252] on p "Following the meeting held on [DATE], decision was made to discontinue the revi…" at bounding box center [738, 247] width 1002 height 32
click at [850, 254] on p "Following the meeting held on [DATE], decision was made to discontinue the revi…" at bounding box center [738, 247] width 1002 height 32
drag, startPoint x: 850, startPoint y: 256, endPoint x: 970, endPoint y: 255, distance: 120.0
click at [970, 255] on p "Following the meeting held on [DATE], decision was made to discontinue the revi…" at bounding box center [738, 247] width 1002 height 32
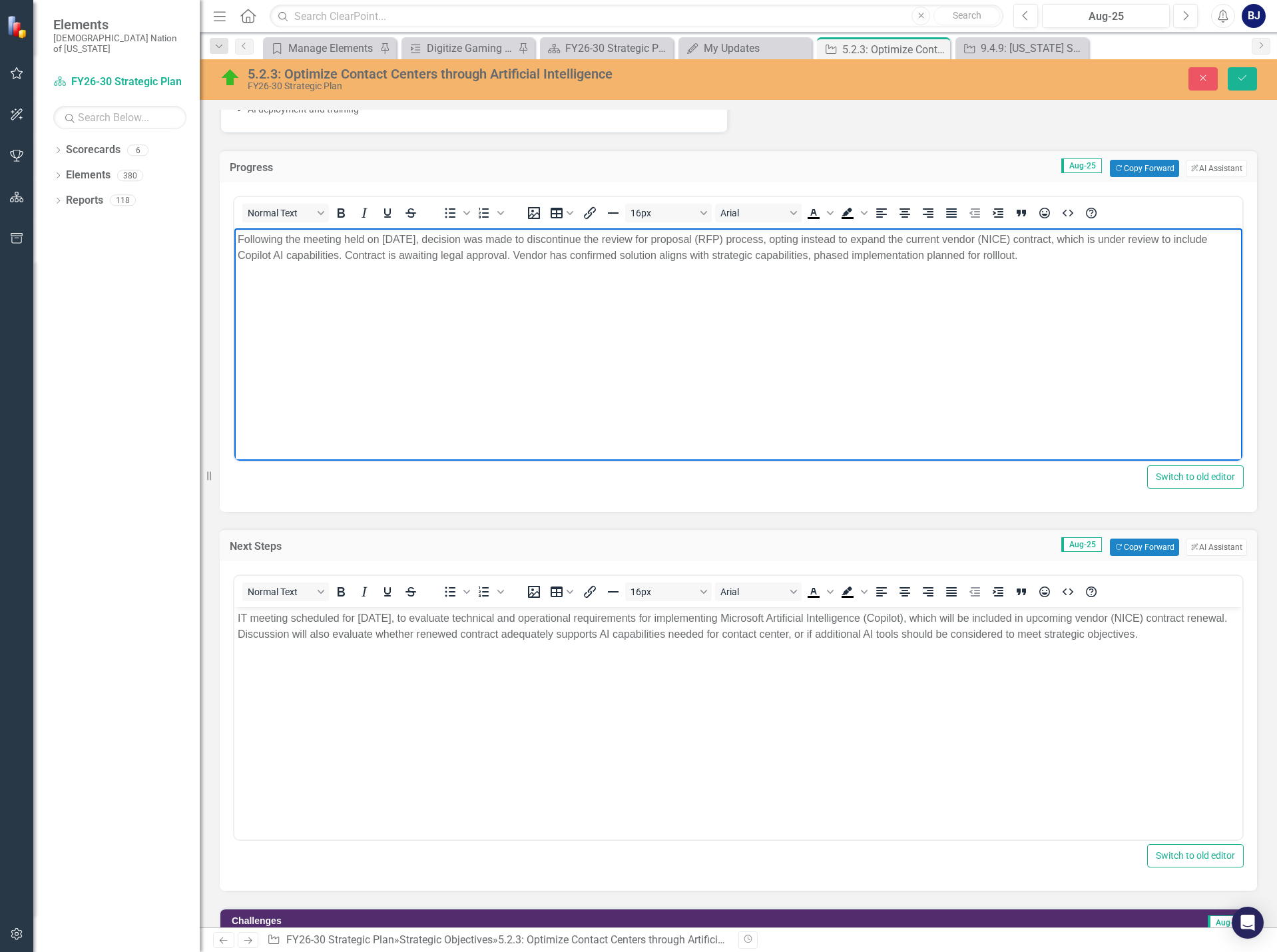
click at [1034, 255] on p "Following the meeting held on [DATE], decision was made to discontinue the revi…" at bounding box center [738, 247] width 1002 height 32
click at [1064, 260] on p "Following the meeting held on [DATE], decision was made to discontinue the revi…" at bounding box center [738, 247] width 1002 height 32
drag, startPoint x: 301, startPoint y: 239, endPoint x: 284, endPoint y: 245, distance: 18.0
click at [284, 245] on p "Following the meeting held on [DATE], decision was made to discontinue the revi…" at bounding box center [738, 247] width 1002 height 32
click at [1186, 258] on p "Following Information Technology (IT) meeting held on [DATE], decision was made…" at bounding box center [738, 247] width 1002 height 32
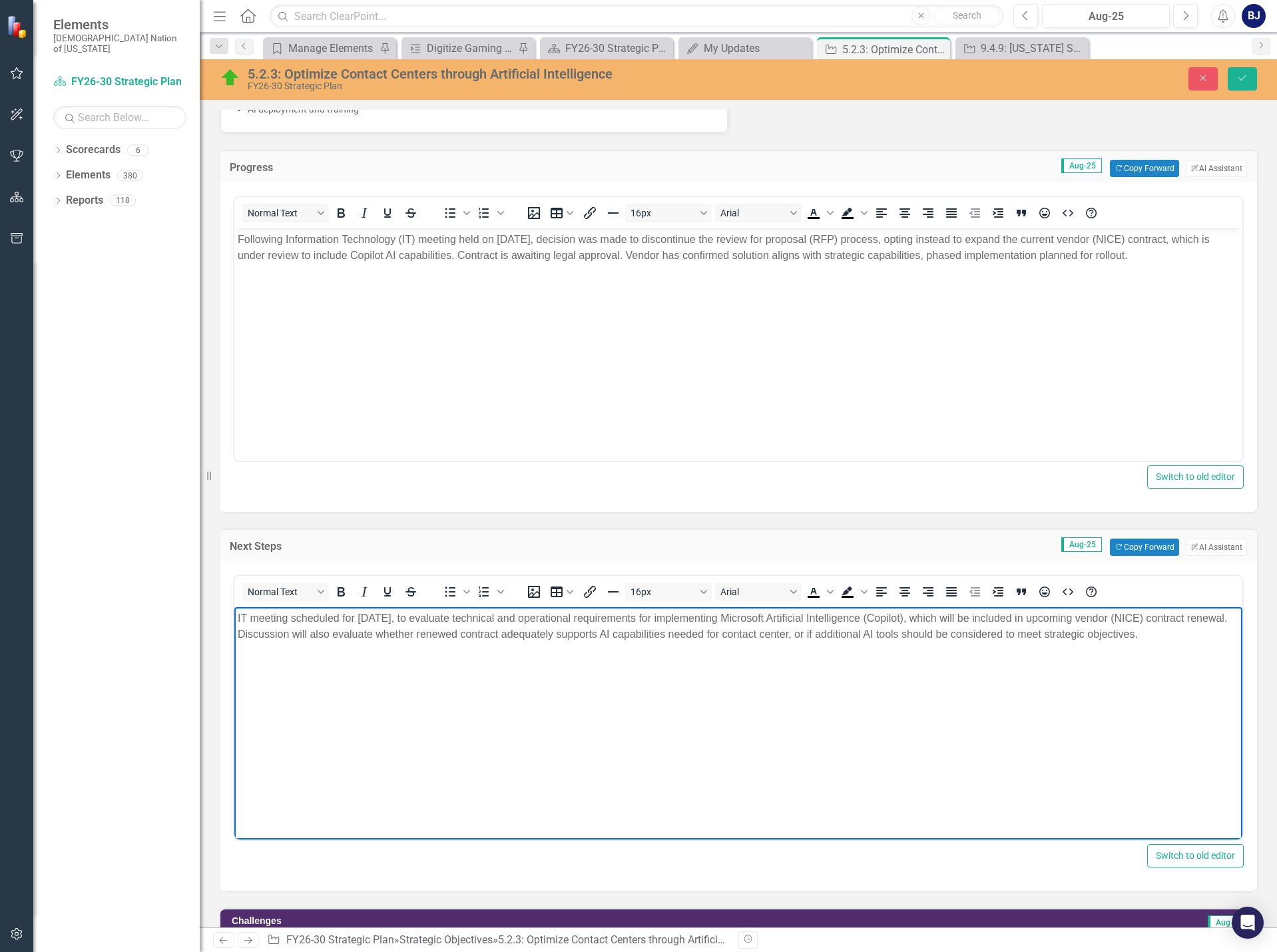
drag, startPoint x: 238, startPoint y: 620, endPoint x: 1204, endPoint y: 642, distance: 966.3
click at [1201, 642] on p "IT meeting scheduled for [DATE], to evaluate technical and operational requirem…" at bounding box center [738, 626] width 1002 height 32
click at [1204, 642] on p "IT meeting scheduled for [DATE], to evaluate technical and operational requirem…" at bounding box center [738, 626] width 1002 height 32
click at [256, 687] on p "Rich Text Area. Press ALT-0 for help." at bounding box center [738, 688] width 1002 height 16
drag, startPoint x: 611, startPoint y: 688, endPoint x: 650, endPoint y: 690, distance: 39.1
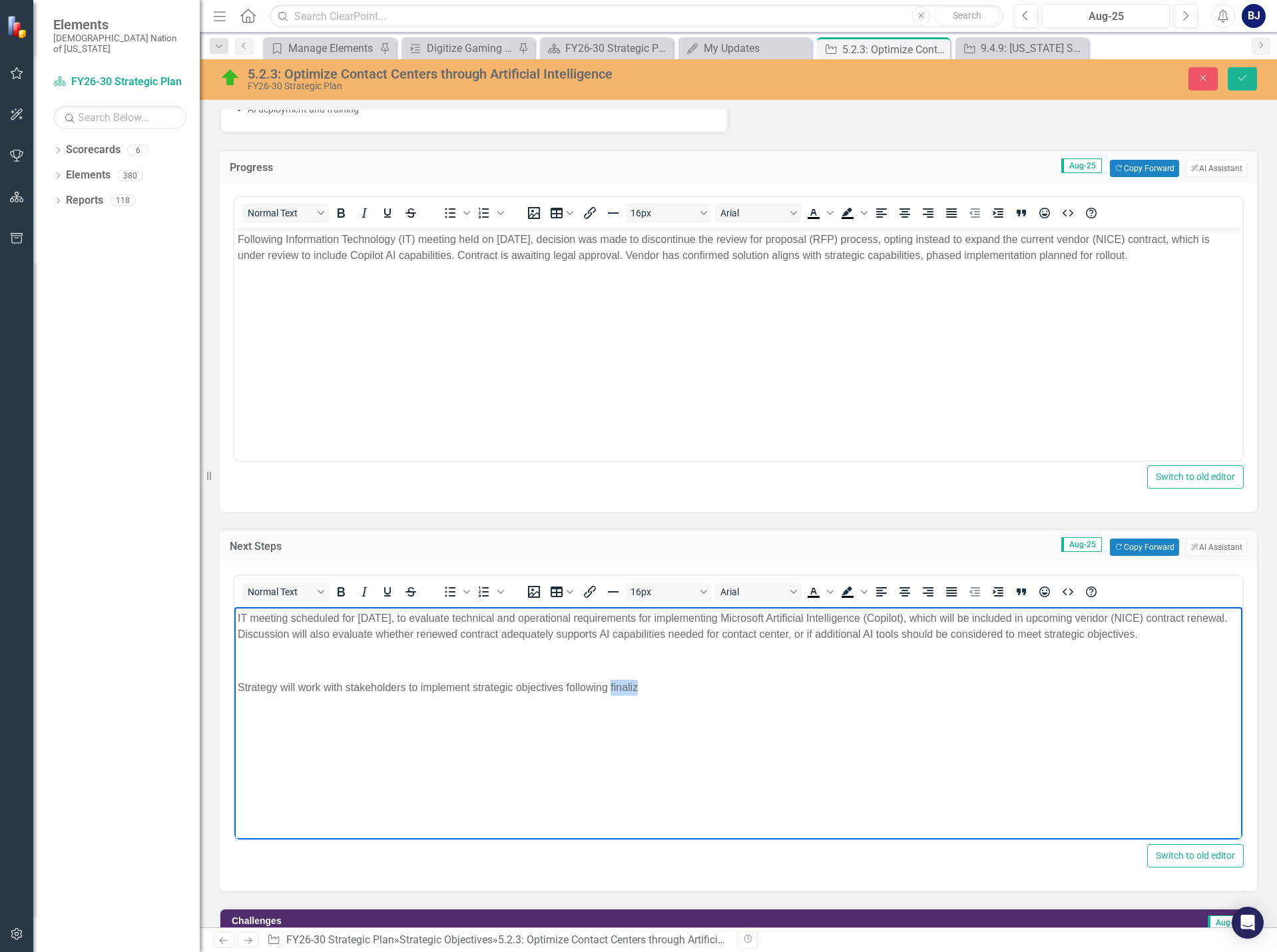
click at [650, 690] on p "Strategy will work with stakeholders to implement strategic objectives followin…" at bounding box center [738, 688] width 1002 height 16
drag, startPoint x: 708, startPoint y: 688, endPoint x: 120, endPoint y: 680, distance: 588.1
click at [235, 680] on html "IT meeting scheduled for [DATE], to evaluate technical and operational requirem…" at bounding box center [739, 706] width 1008 height 200
copy p "Strategy will work with stakeholders to implement strategic objectives followin…"
click at [1210, 541] on button "ClearPoint AI AI Assistant" at bounding box center [1216, 547] width 61 height 17
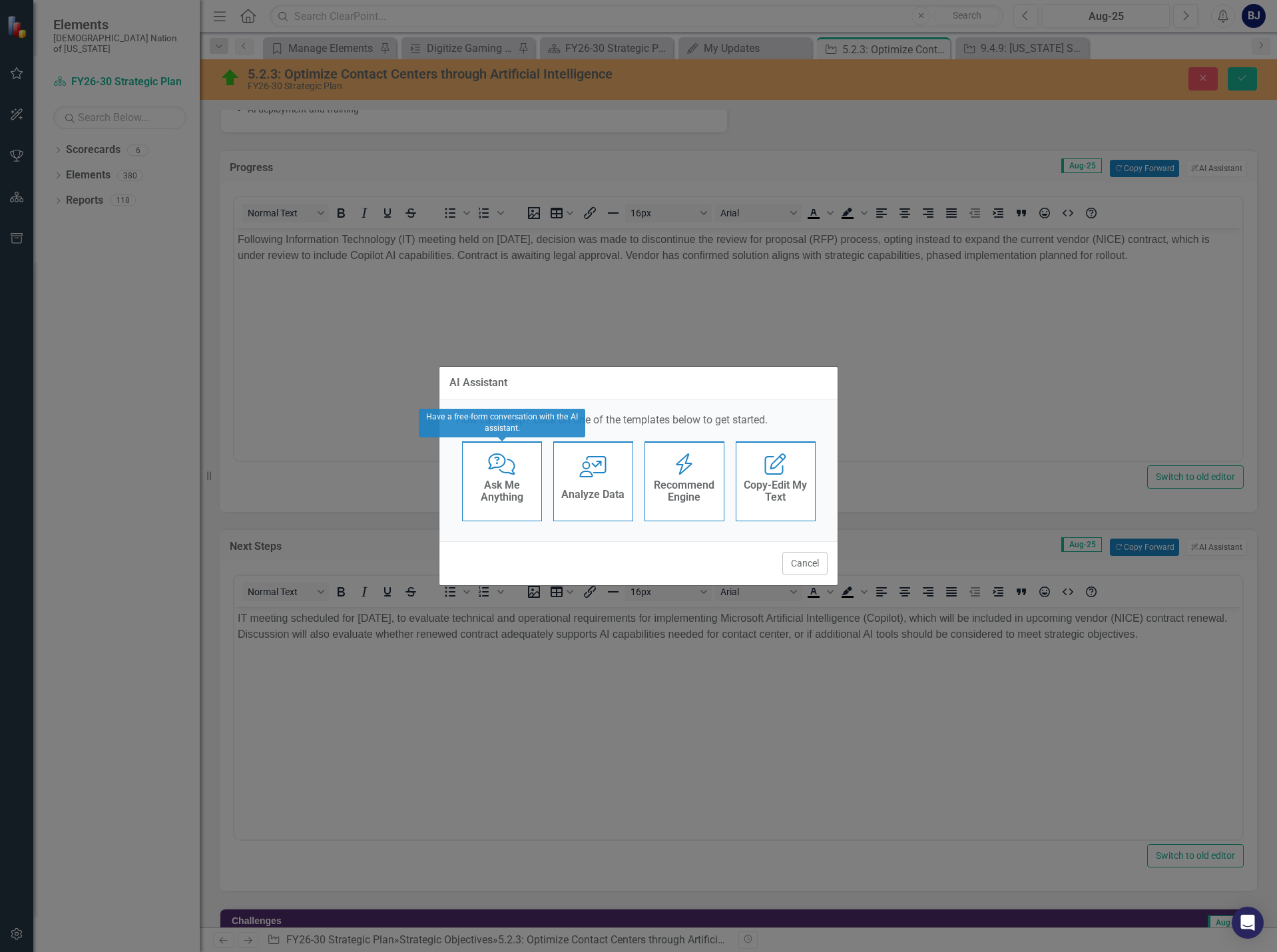
click at [503, 493] on h4 "Ask Me Anything" at bounding box center [502, 491] width 65 height 23
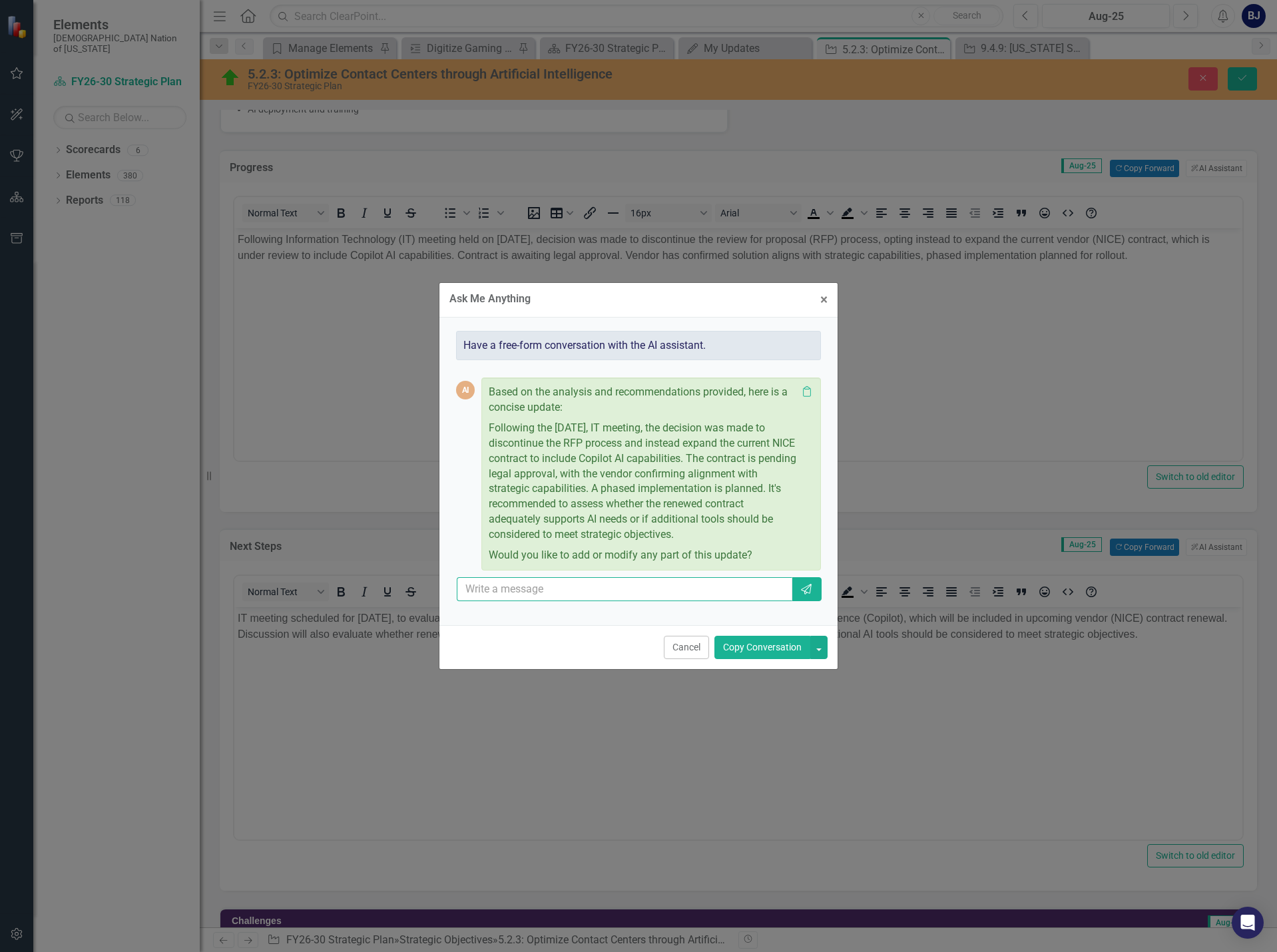
click at [483, 597] on input "text" at bounding box center [625, 589] width 336 height 24
type input "can you provide me next steps"
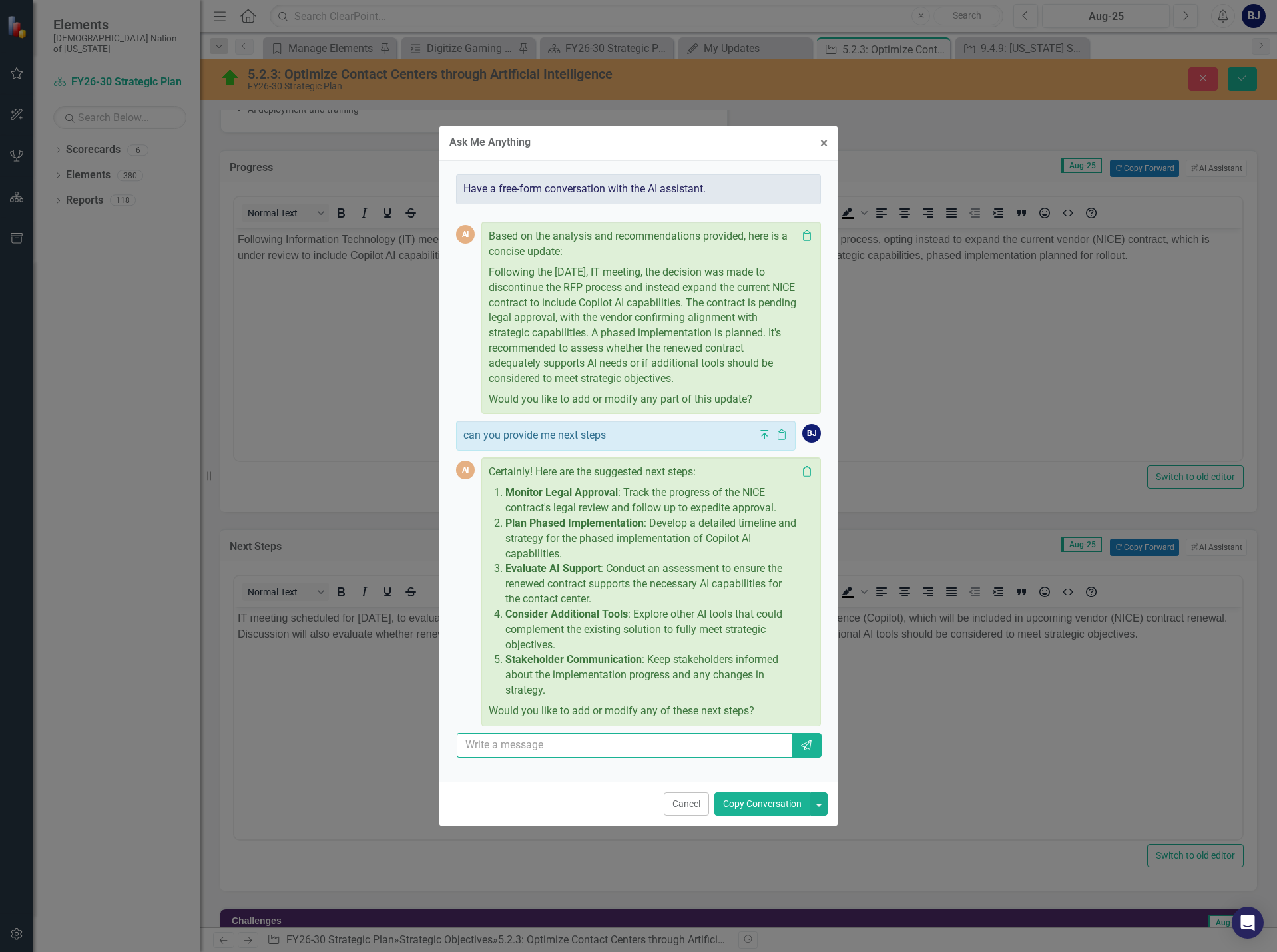
click at [499, 750] on input "text" at bounding box center [625, 745] width 336 height 24
type input "remove bullet points"
click at [809, 750] on icon "button" at bounding box center [806, 745] width 11 height 11
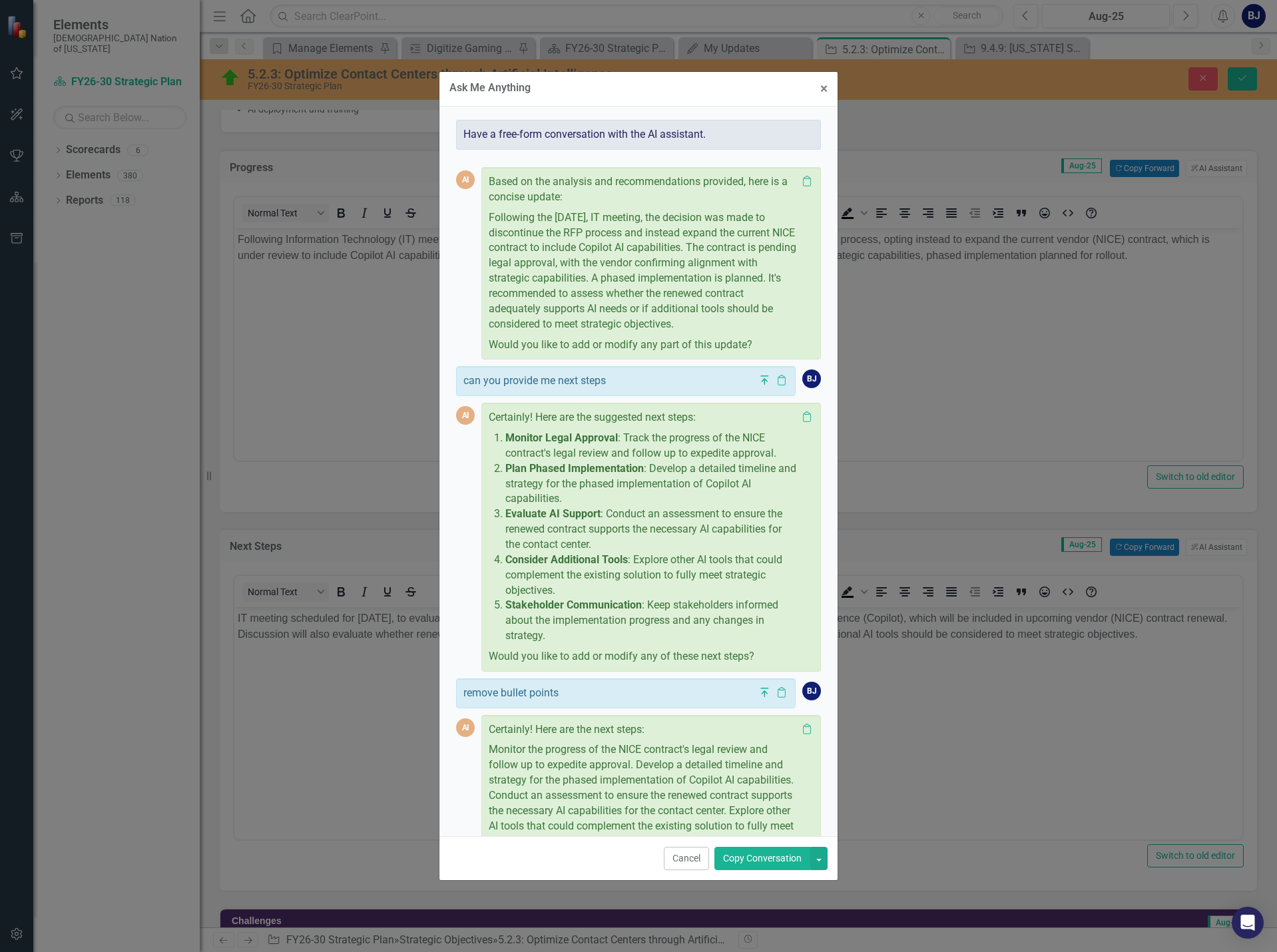
scroll to position [117, 0]
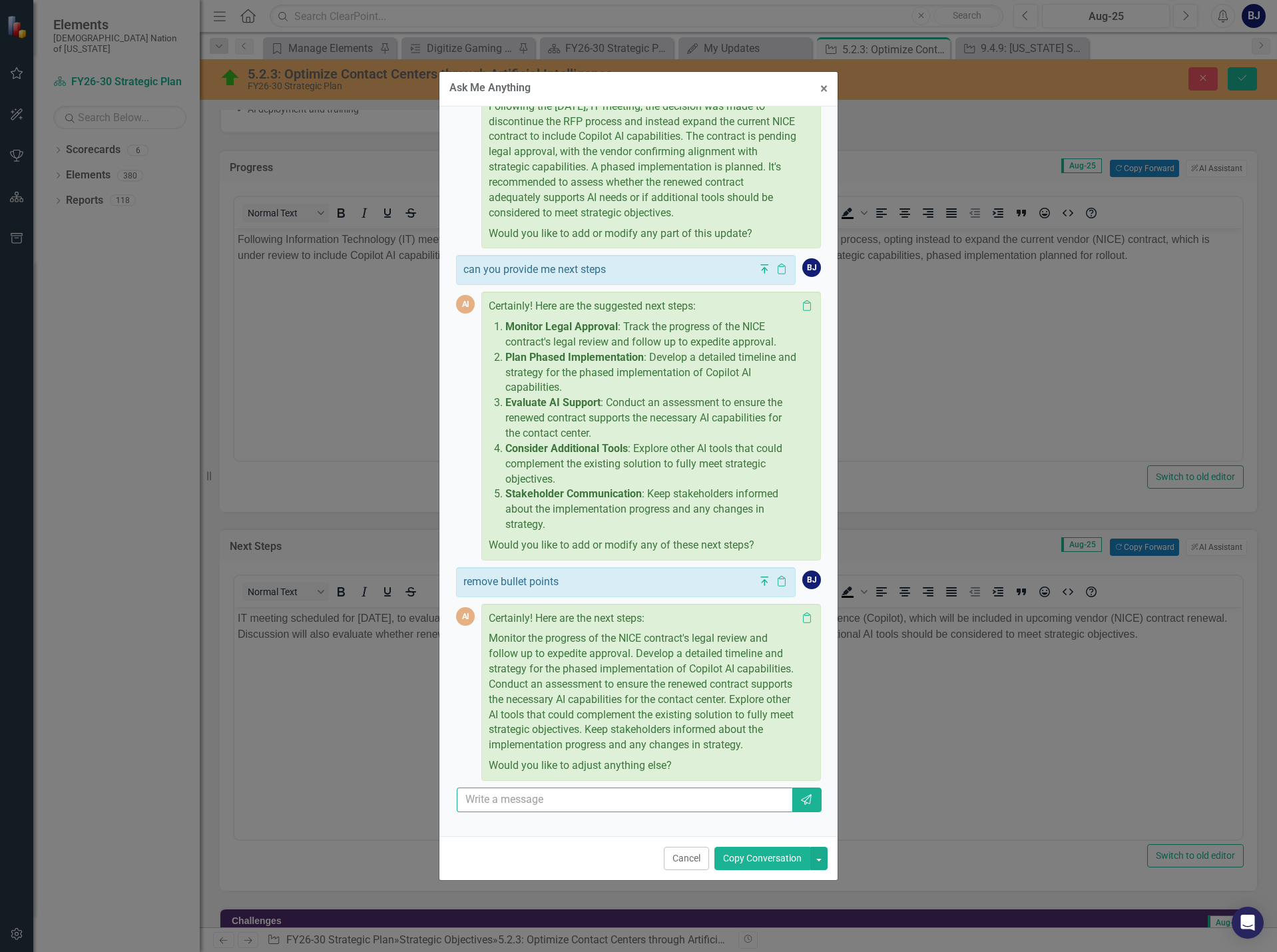
click at [503, 805] on input "text" at bounding box center [625, 799] width 336 height 24
paste input "Strategy will work with stakeholders to implement strategic objectives followin…"
type input "Strategy will work with stakeholders to implement strategic objectives followin…"
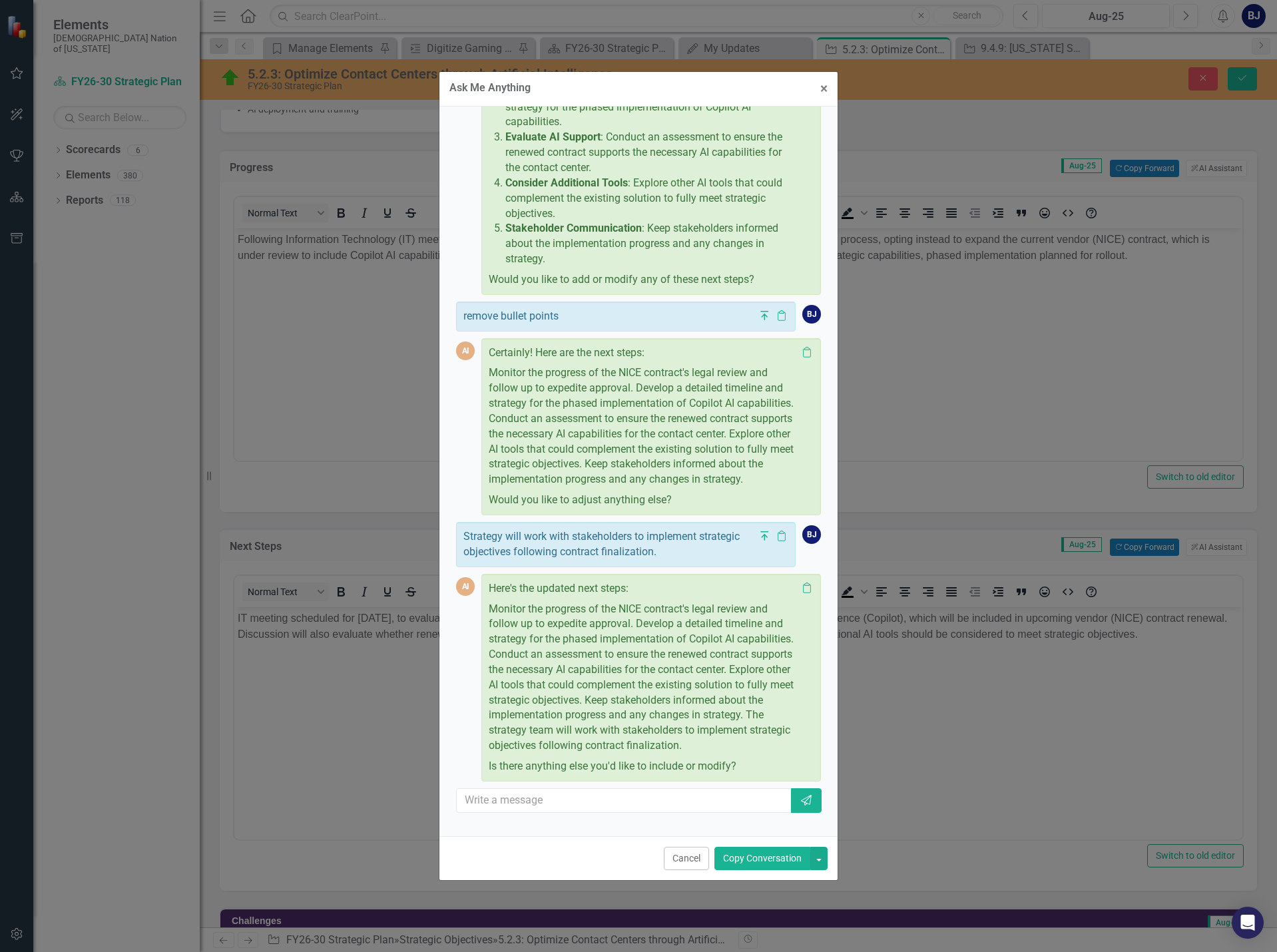
scroll to position [398, 0]
click at [676, 863] on button "Cancel" at bounding box center [686, 859] width 45 height 23
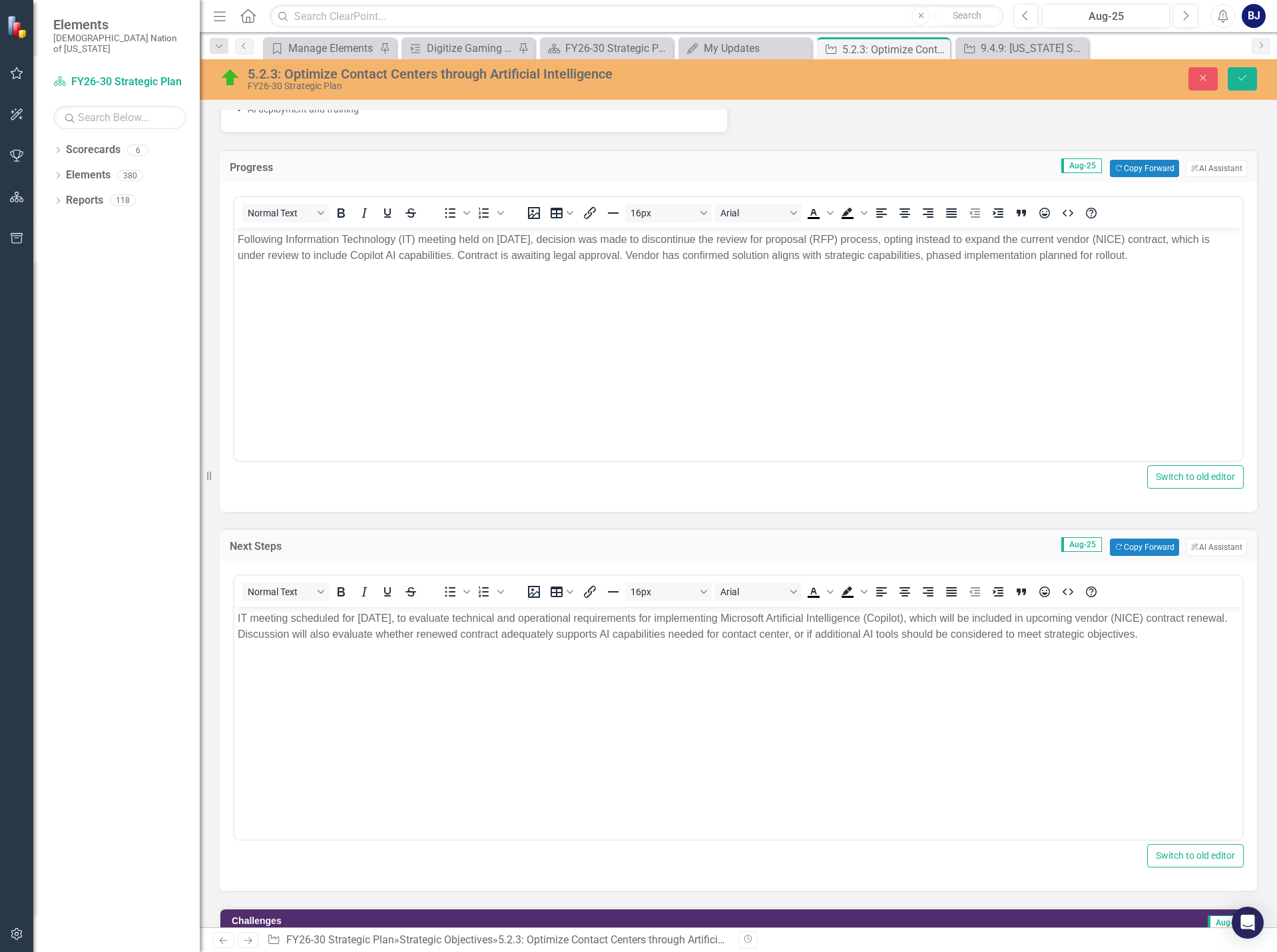
drag, startPoint x: 300, startPoint y: 704, endPoint x: 288, endPoint y: 701, distance: 12.4
click at [299, 704] on body "IT meeting scheduled for [DATE], to evaluate technical and operational requirem…" at bounding box center [739, 706] width 1008 height 200
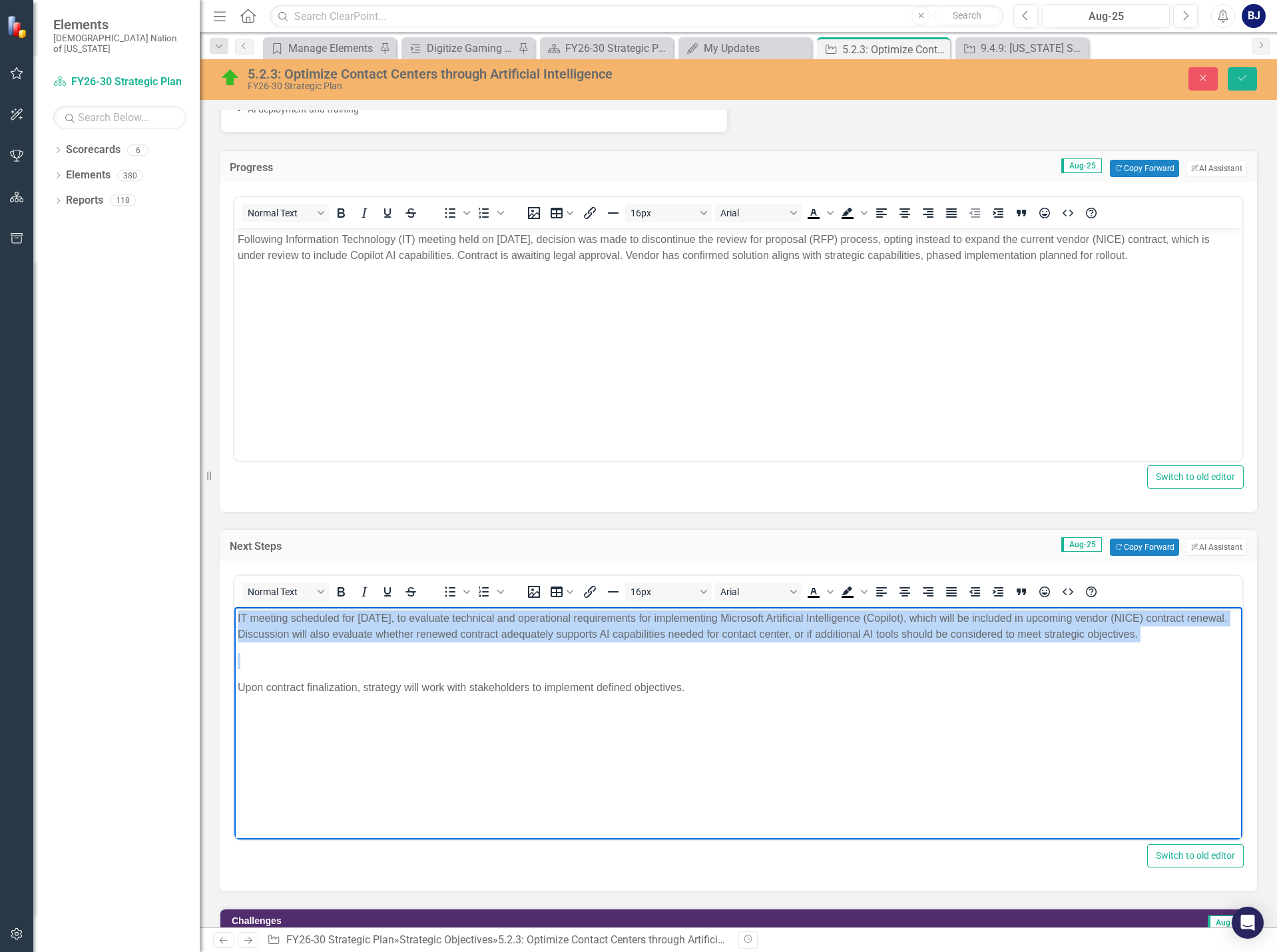
drag, startPoint x: 241, startPoint y: 687, endPoint x: 221, endPoint y: 602, distance: 87.3
click at [235, 607] on html "IT meeting scheduled for [DATE], to evaluate technical and operational requirem…" at bounding box center [739, 706] width 1008 height 200
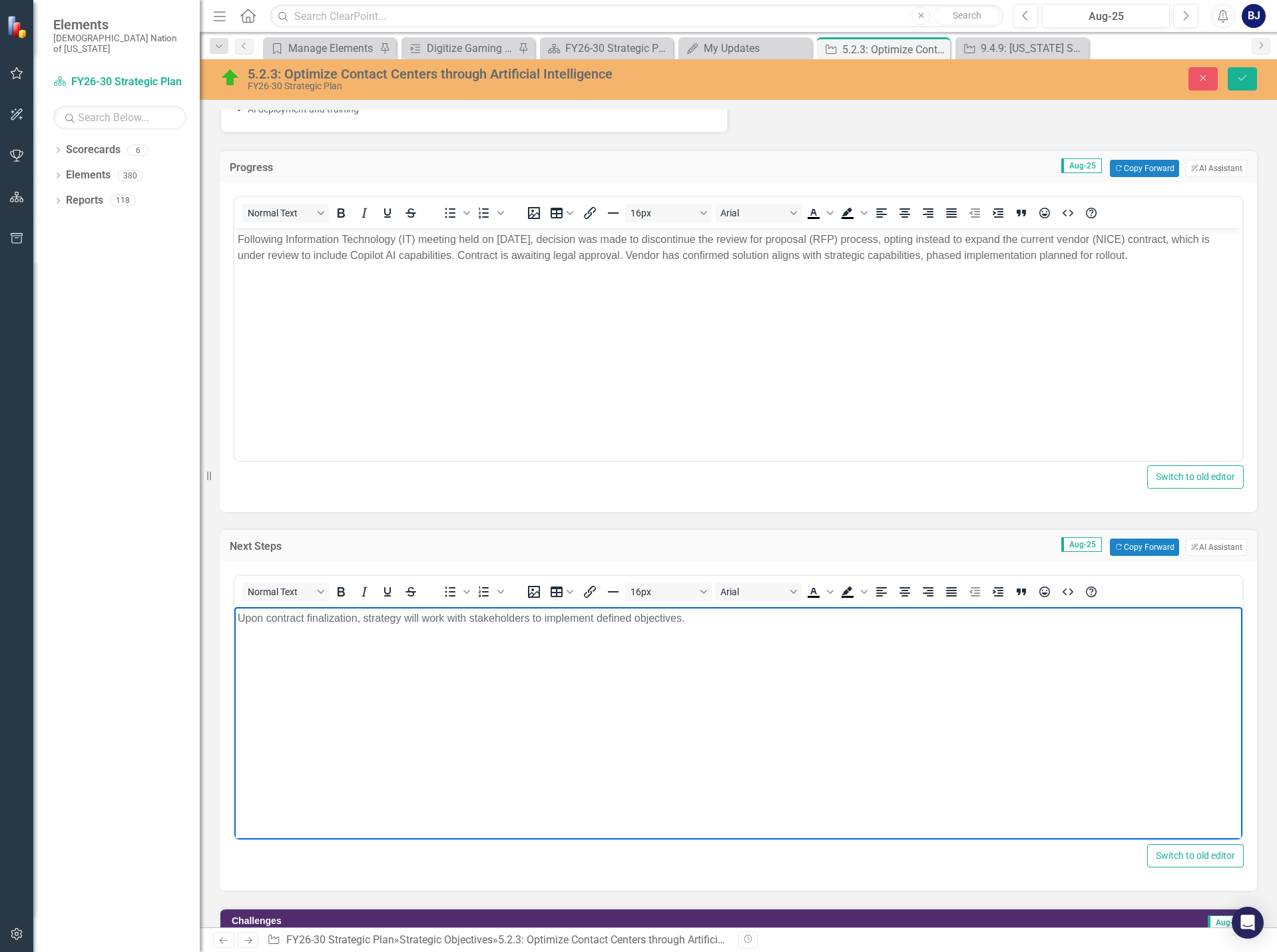
click at [236, 620] on body "Upon contract finalization, strategy will work with stakeholders to implement d…" at bounding box center [739, 706] width 1008 height 200
click at [1244, 79] on icon "Save" at bounding box center [1242, 78] width 12 height 9
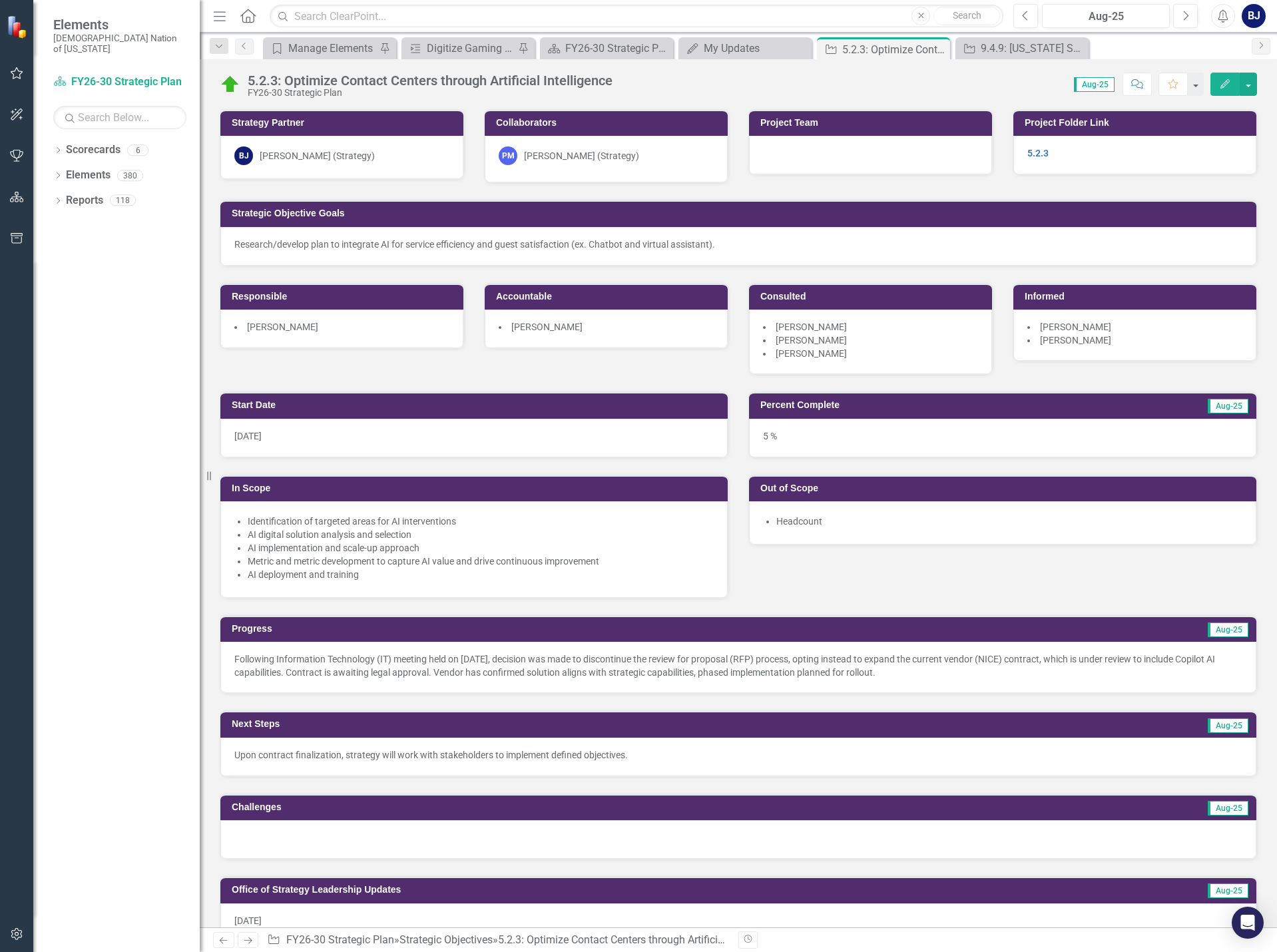
click at [585, 755] on p "Upon contract finalization, strategy will work with stakeholders to implement d…" at bounding box center [739, 755] width 1008 height 14
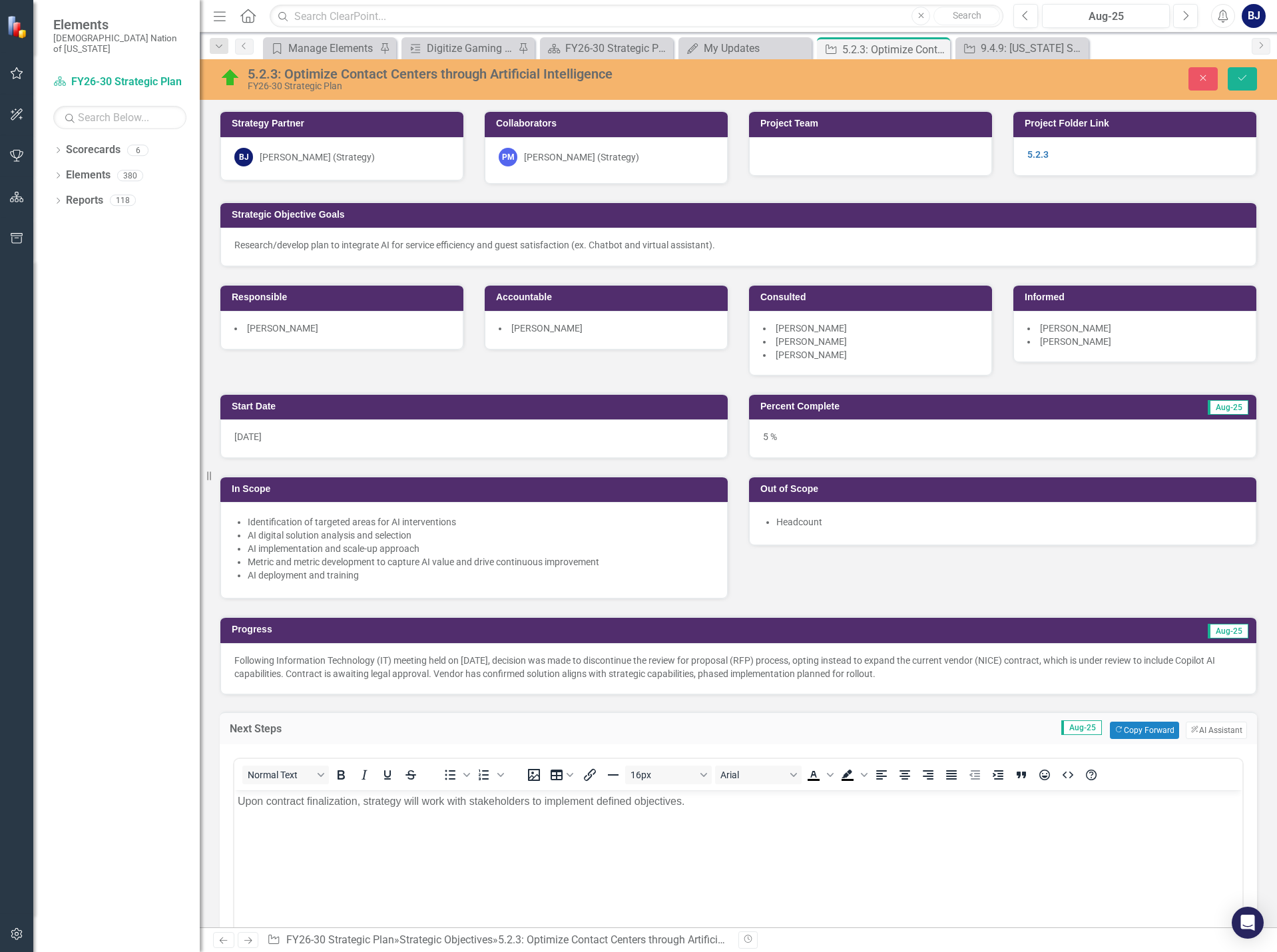
scroll to position [0, 0]
click at [638, 801] on p "Upon contract finalization, strategy will work with stakeholders to implement d…" at bounding box center [738, 801] width 1002 height 16
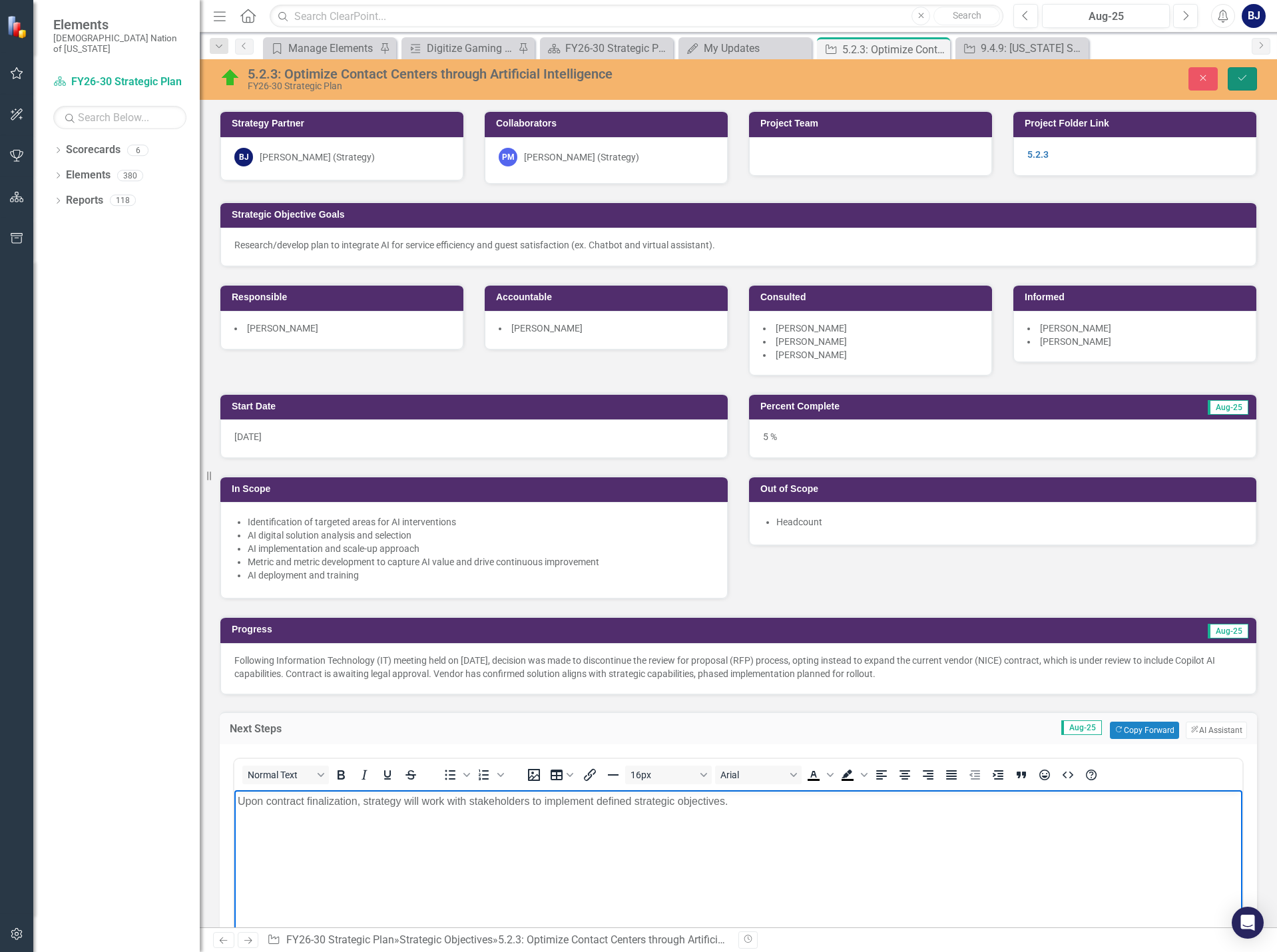
click at [1238, 73] on icon "Save" at bounding box center [1242, 78] width 12 height 9
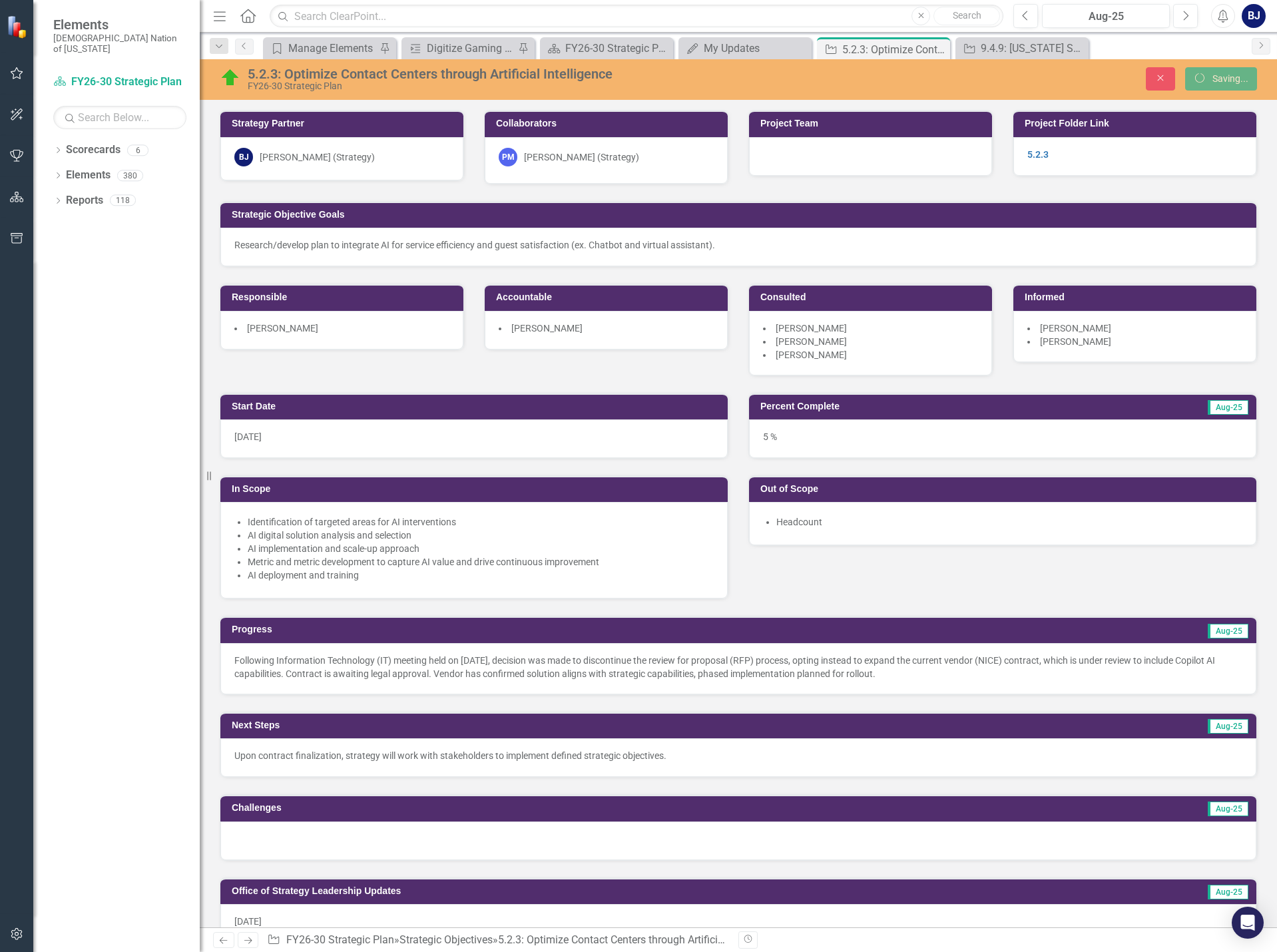
click at [683, 656] on p "Following Information Technology (IT) meeting held on [DATE], decision was made…" at bounding box center [739, 667] width 1008 height 26
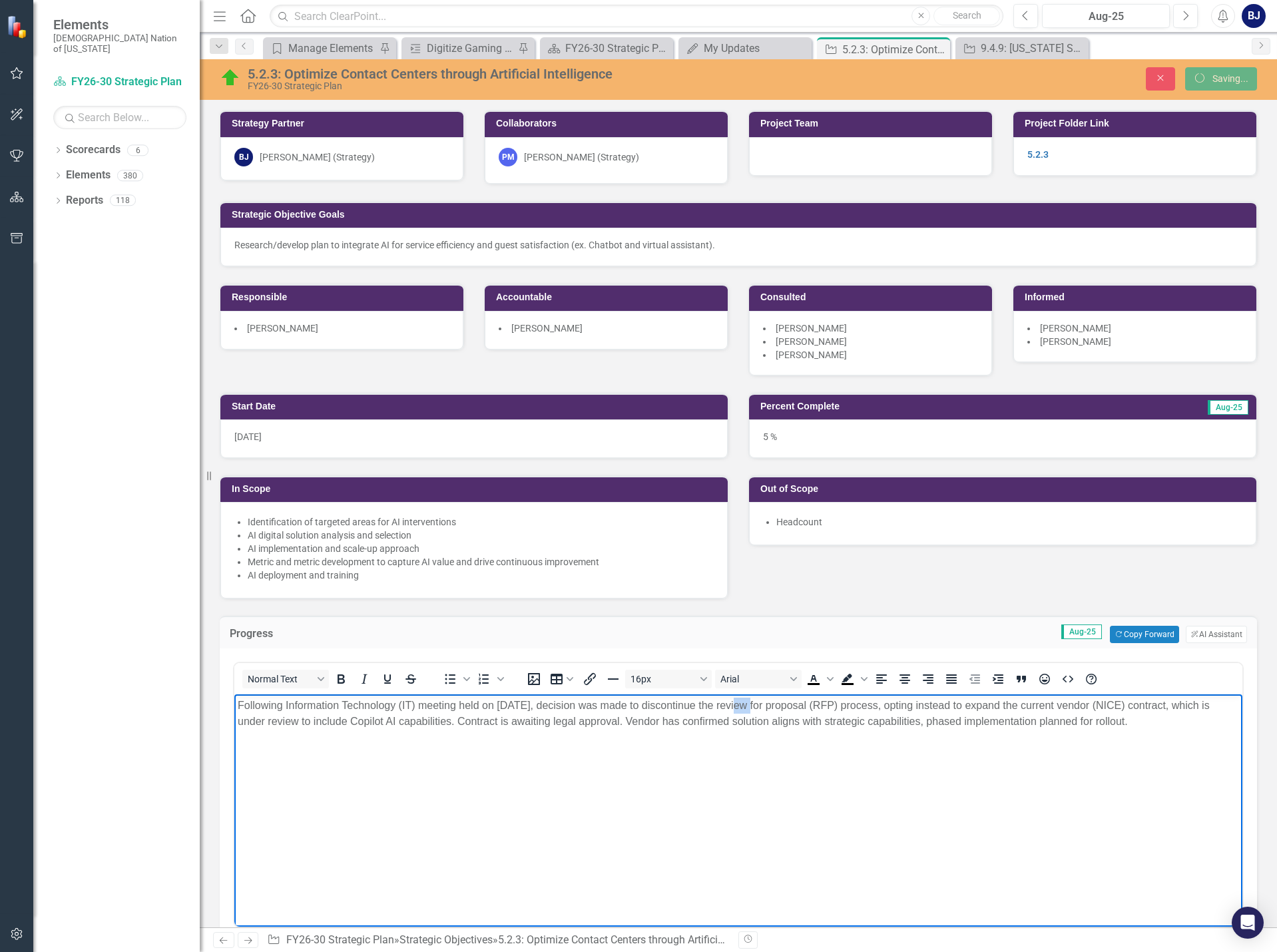
drag, startPoint x: 735, startPoint y: 704, endPoint x: 747, endPoint y: 705, distance: 12.0
click at [750, 705] on p "Following Information Technology (IT) meeting held on [DATE], decision was made…" at bounding box center [738, 714] width 1002 height 32
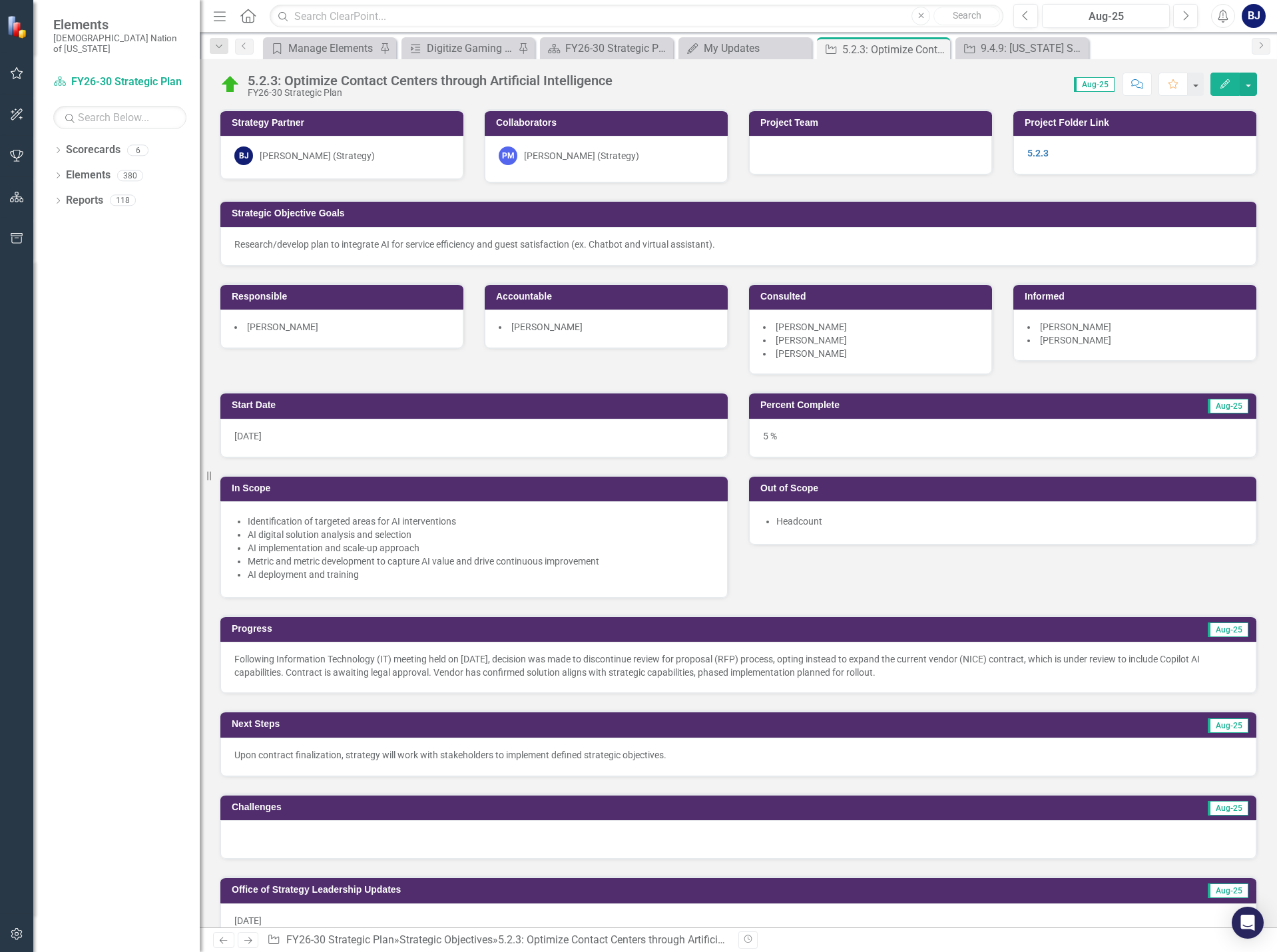
click at [862, 667] on p "Following Information Technology (IT) meeting held on [DATE], decision was made…" at bounding box center [739, 666] width 1008 height 26
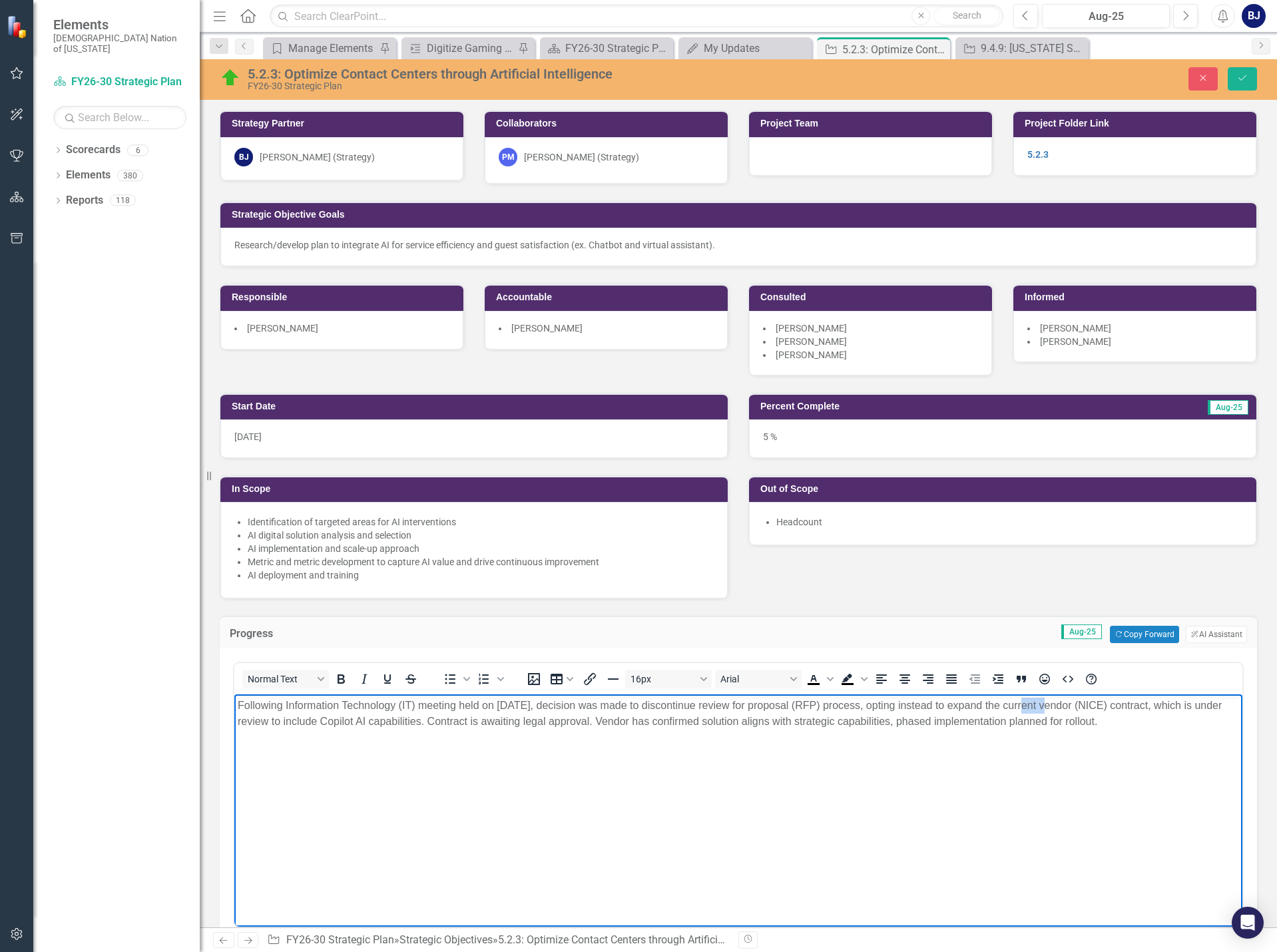
drag, startPoint x: 1022, startPoint y: 705, endPoint x: 1044, endPoint y: 704, distance: 22.0
click at [1044, 704] on p "Following Information Technology (IT) meeting held on [DATE], decision was made…" at bounding box center [738, 714] width 1002 height 32
drag, startPoint x: 1022, startPoint y: 705, endPoint x: 1039, endPoint y: 703, distance: 17.1
click at [1039, 703] on p "Following Information Technology (IT) meeting held on [DATE], decision was made…" at bounding box center [738, 714] width 1002 height 32
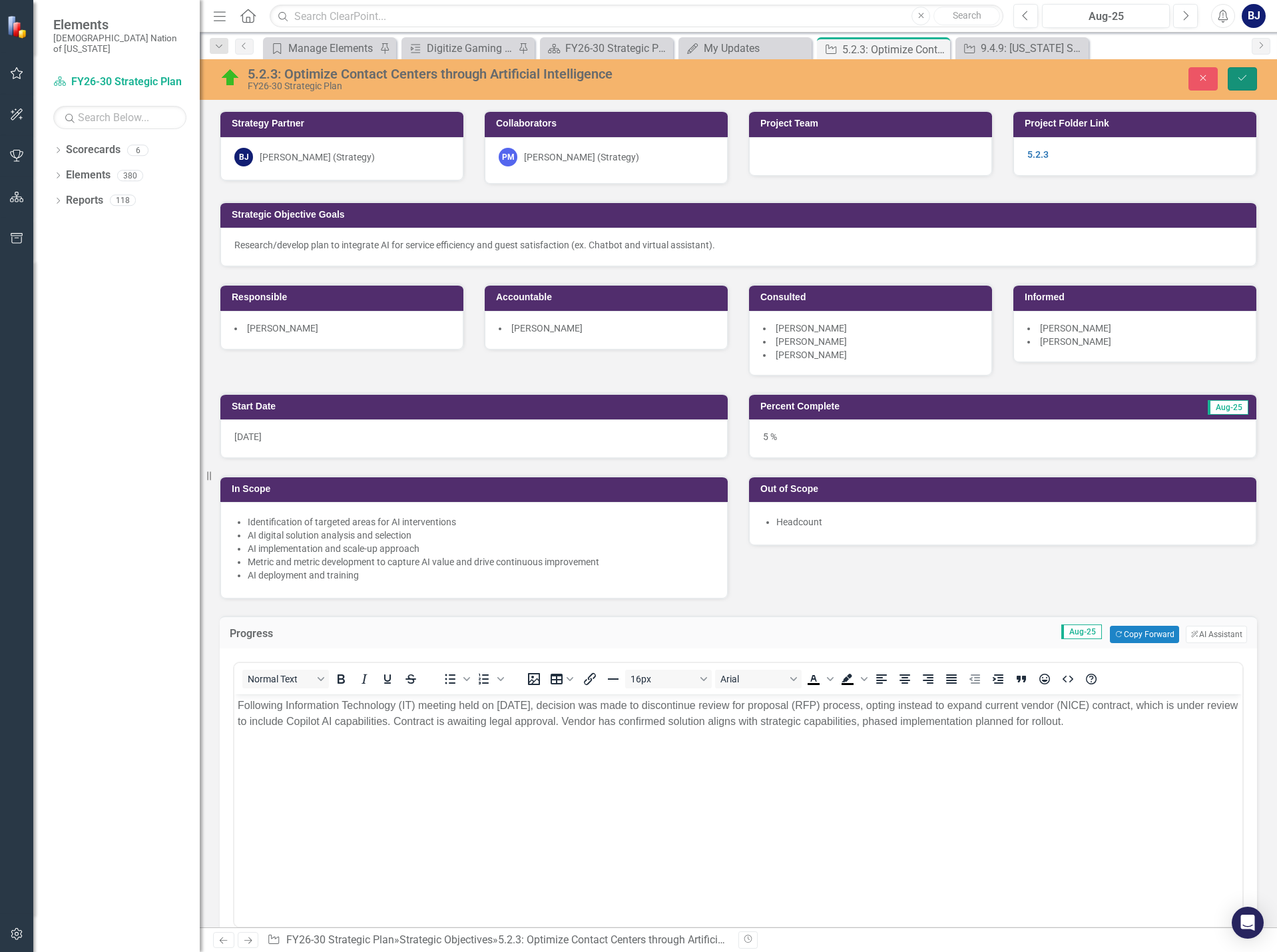
drag, startPoint x: 1236, startPoint y: 77, endPoint x: 1155, endPoint y: 3, distance: 109.7
click at [1236, 78] on icon "Save" at bounding box center [1242, 78] width 12 height 9
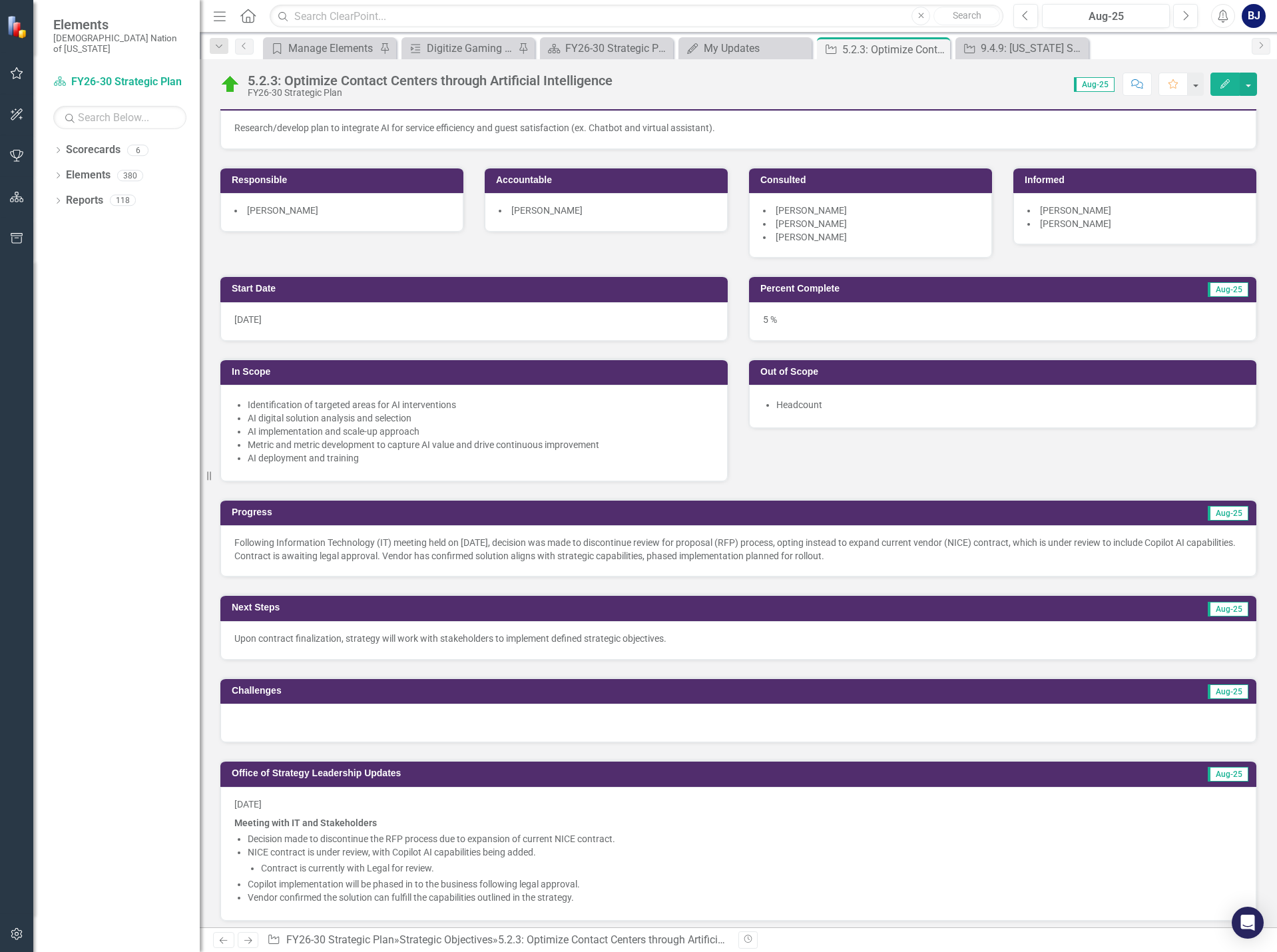
scroll to position [133, 0]
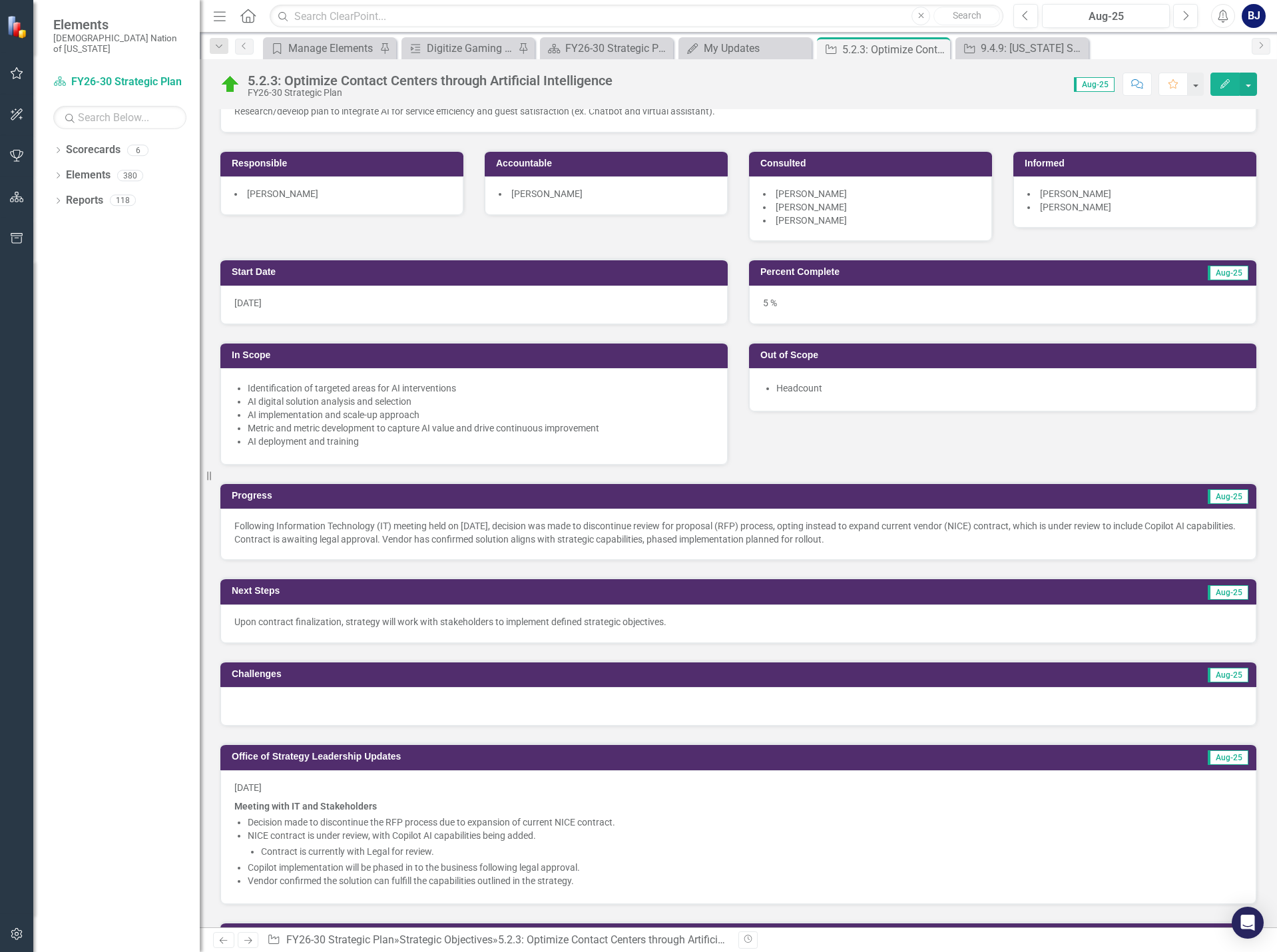
click at [706, 537] on p "Following Information Technology (IT) meeting held on [DATE], decision was made…" at bounding box center [739, 532] width 1008 height 26
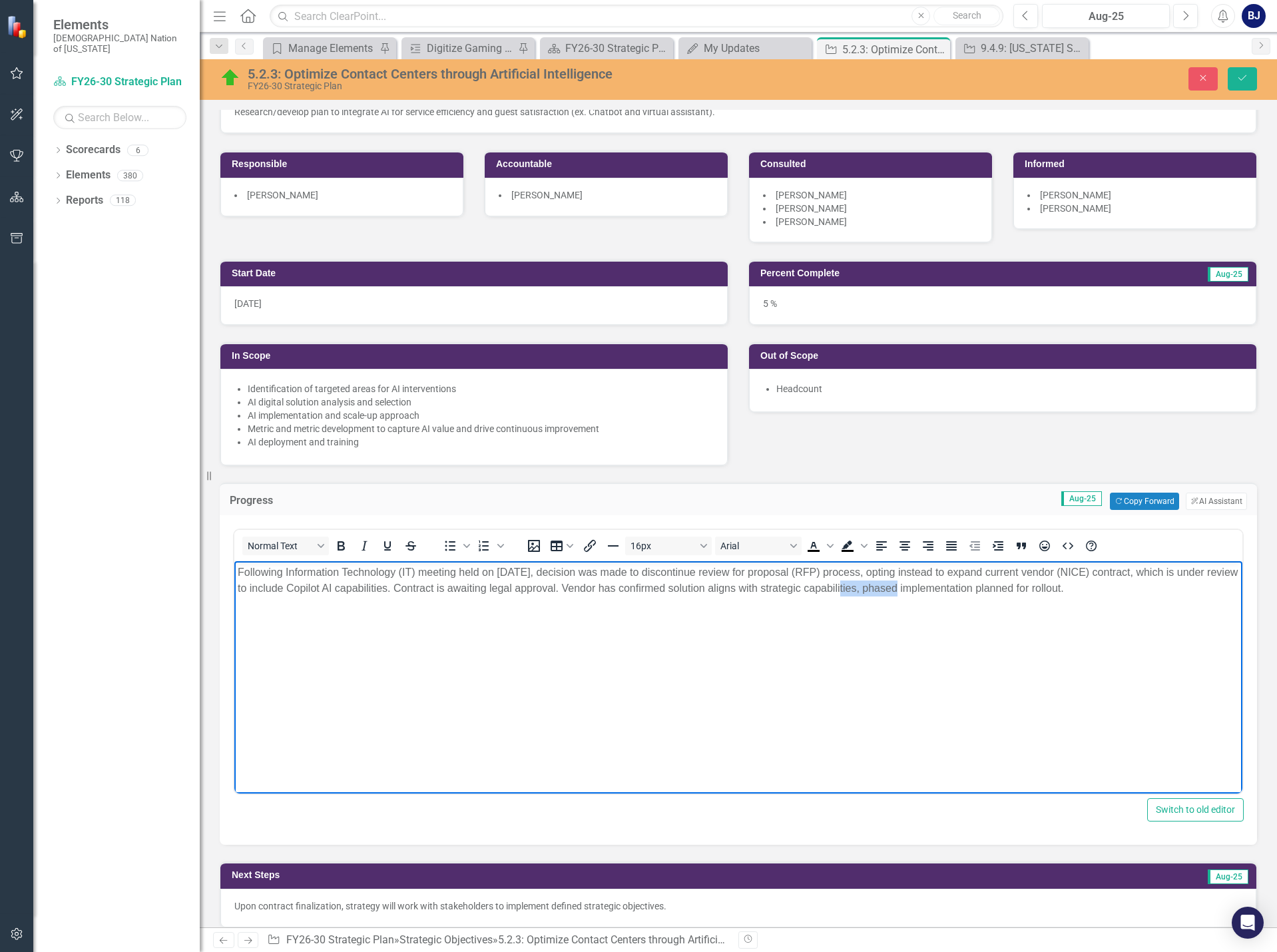
drag, startPoint x: 868, startPoint y: 589, endPoint x: 921, endPoint y: 591, distance: 53.0
click at [921, 591] on p "Following Information Technology (IT) meeting held on [DATE], decision was made…" at bounding box center [738, 580] width 1002 height 32
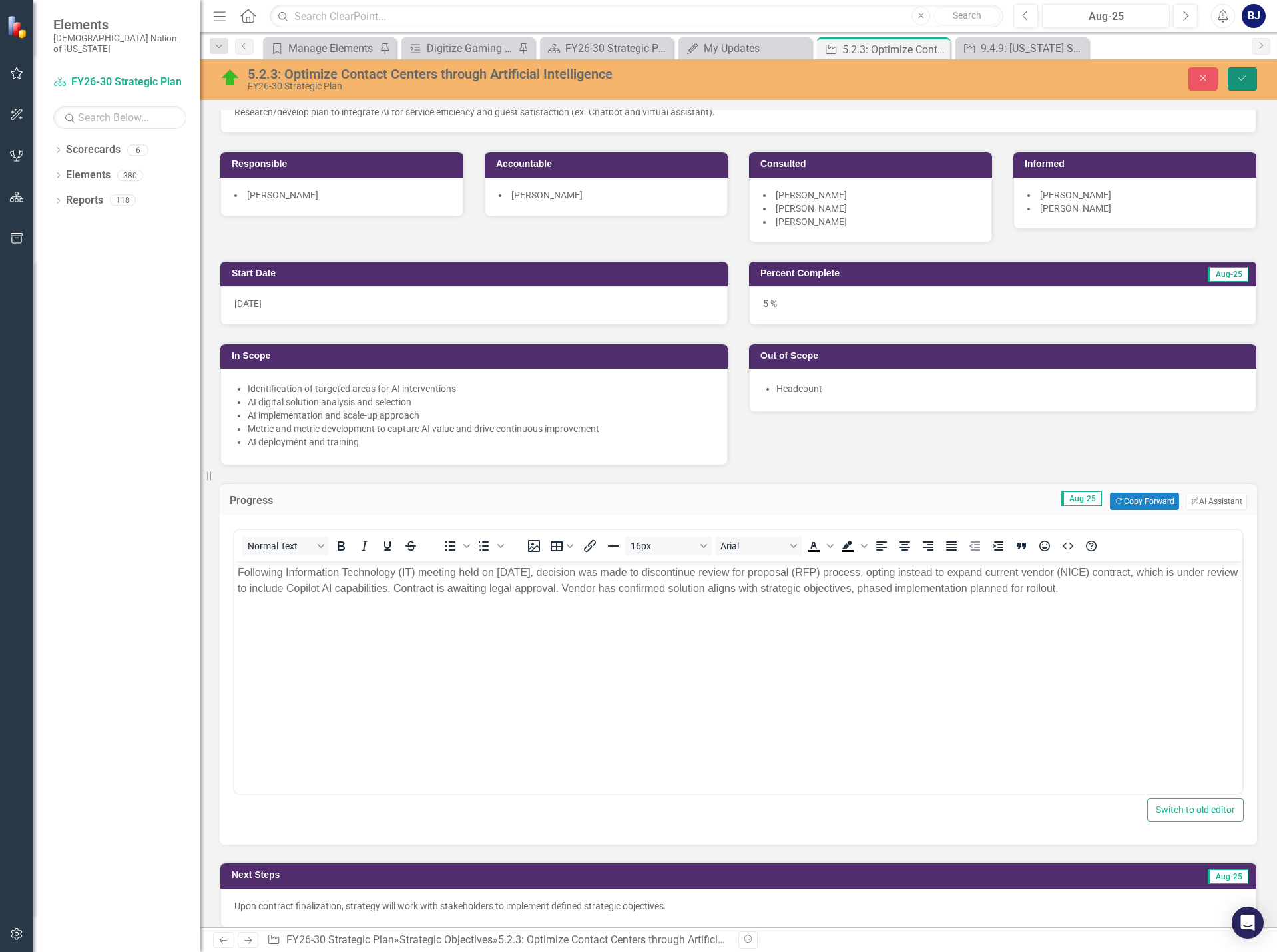
click at [1235, 82] on button "Save" at bounding box center [1243, 79] width 29 height 23
